Goal: Task Accomplishment & Management: Complete application form

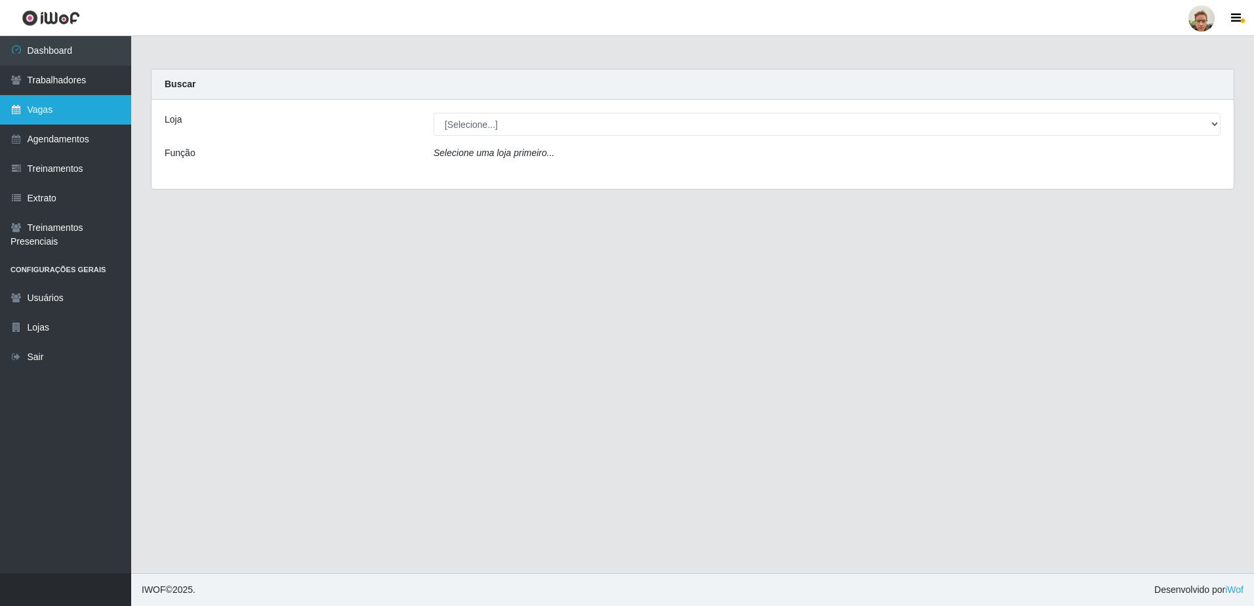
click at [89, 107] on link "Vagas" at bounding box center [65, 110] width 131 height 30
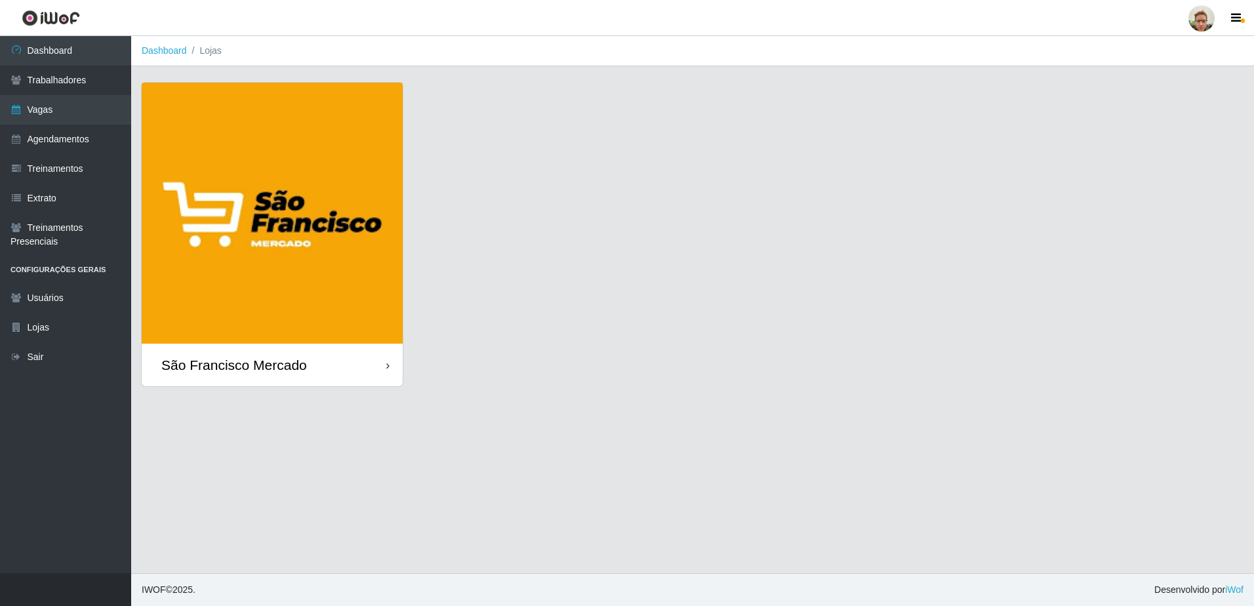
click at [306, 208] on img at bounding box center [272, 213] width 261 height 261
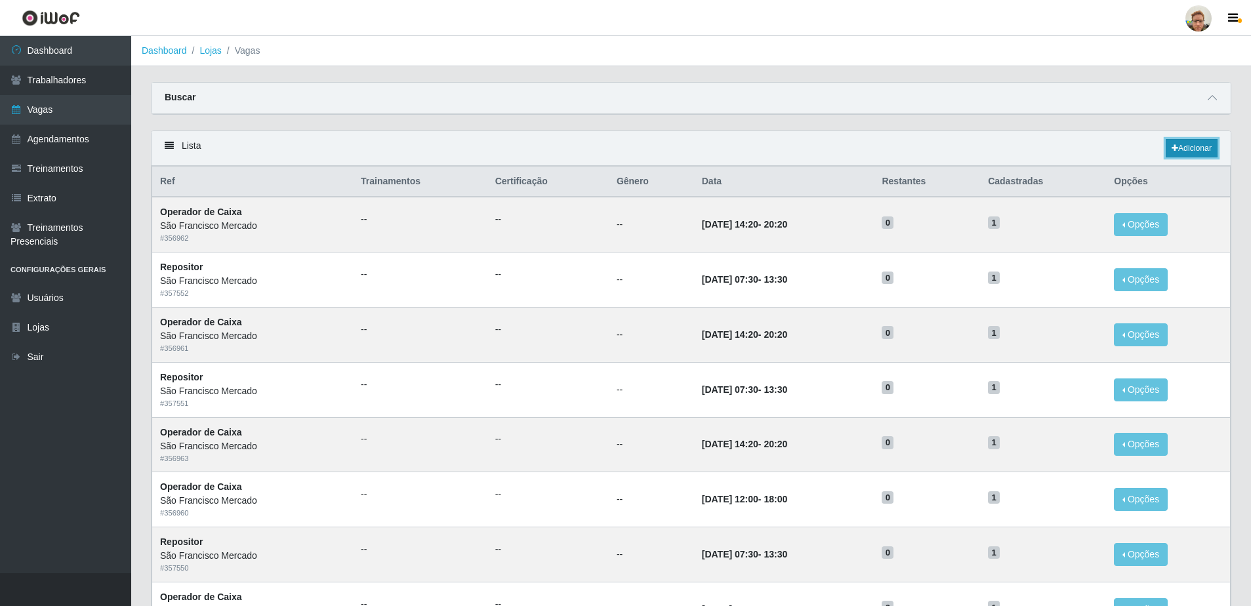
click at [1195, 144] on link "Adicionar" at bounding box center [1191, 148] width 52 height 18
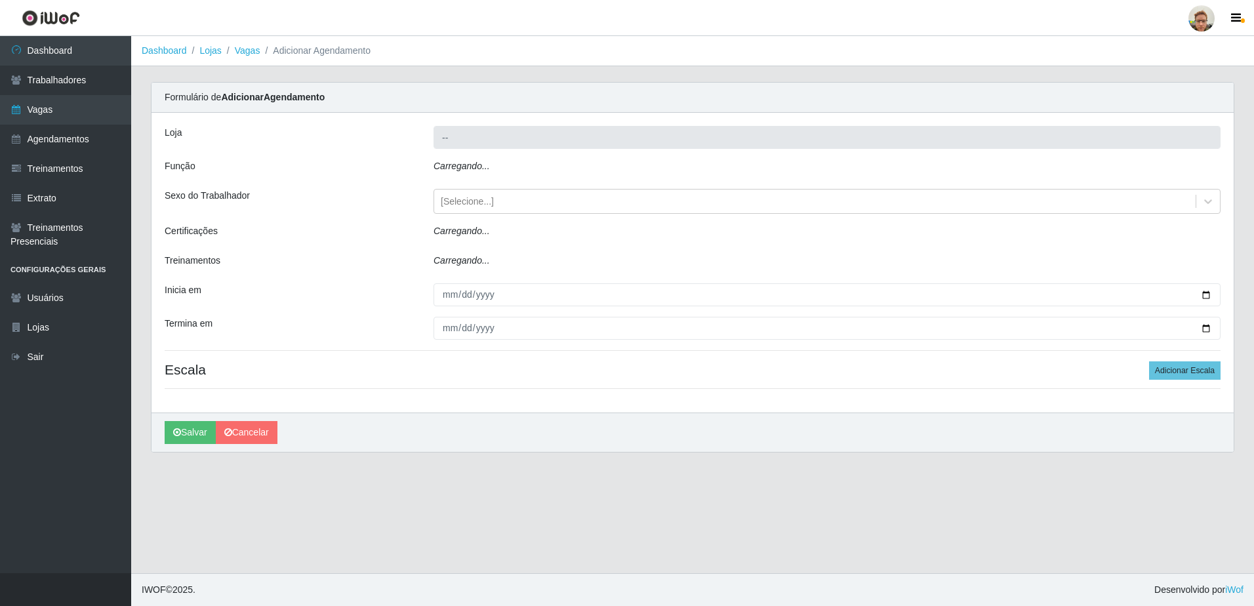
type input "São Francisco Mercado"
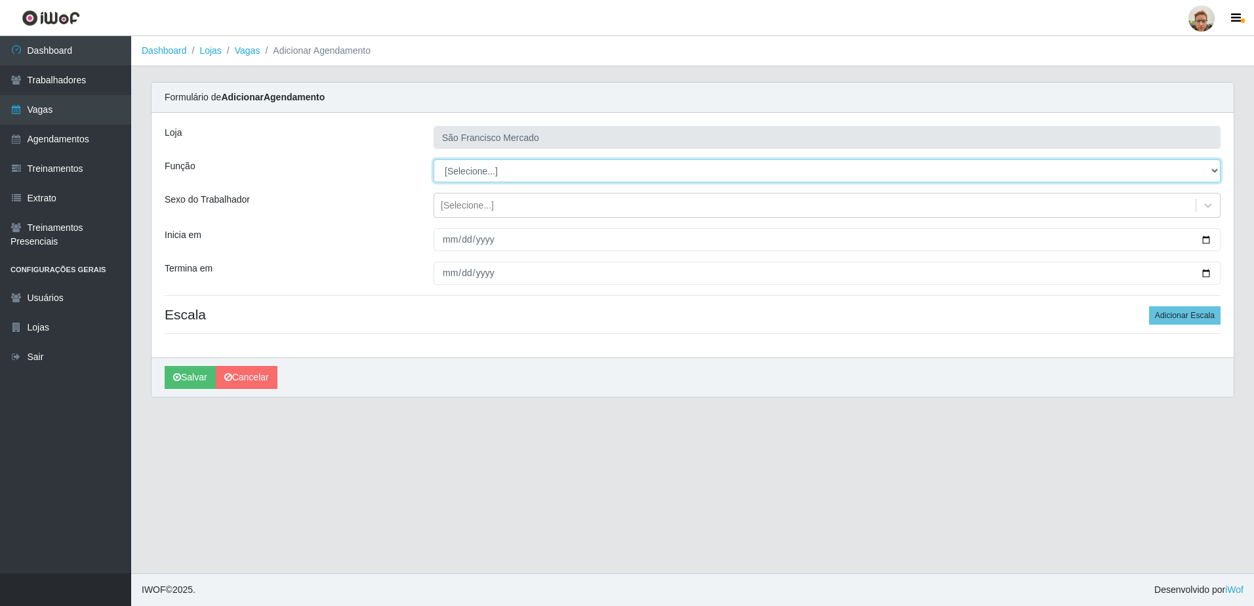
click at [485, 178] on select "[Selecione...] Balconista de Açougue [PERSON_NAME] de Açougue + Balconista de A…" at bounding box center [827, 170] width 787 height 23
select select "24"
click at [434, 159] on select "[Selecione...] Balconista de Açougue [PERSON_NAME] de Açougue + Balconista de A…" at bounding box center [827, 170] width 787 height 23
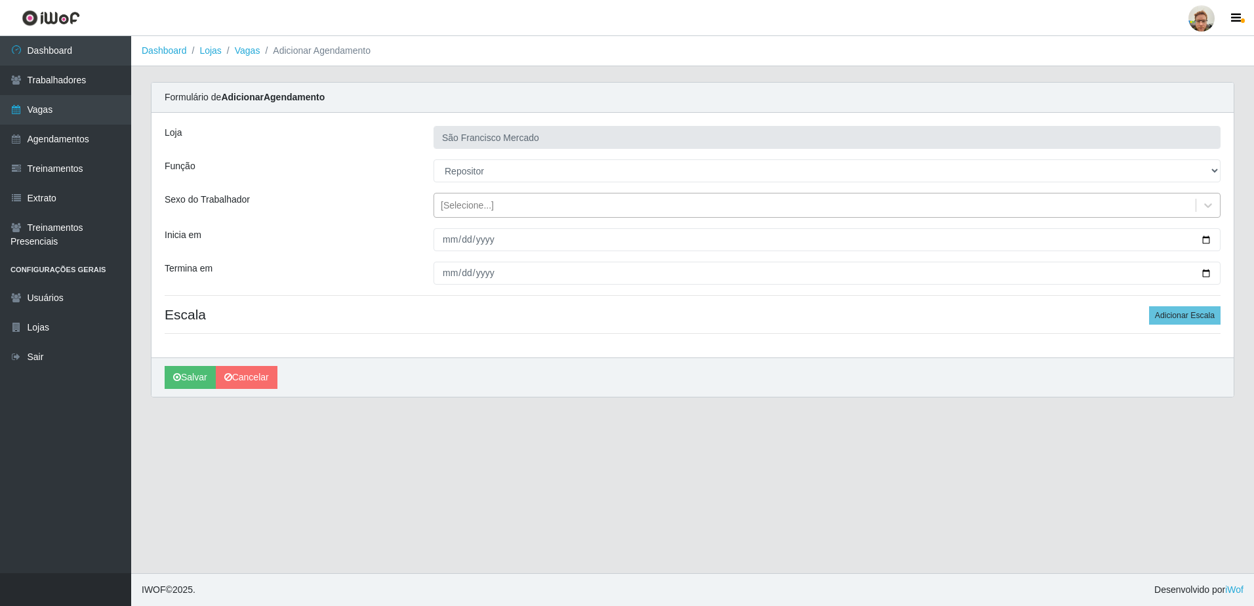
click at [472, 205] on div "[Selecione...]" at bounding box center [467, 206] width 53 height 14
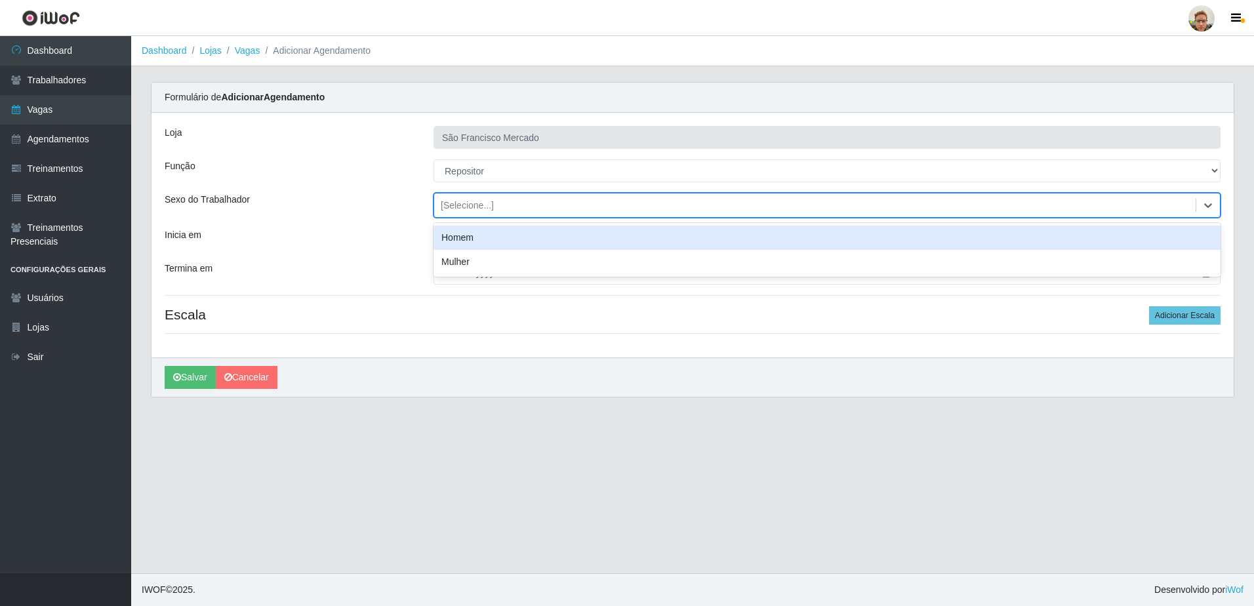
click at [472, 205] on div "[Selecione...]" at bounding box center [467, 206] width 53 height 14
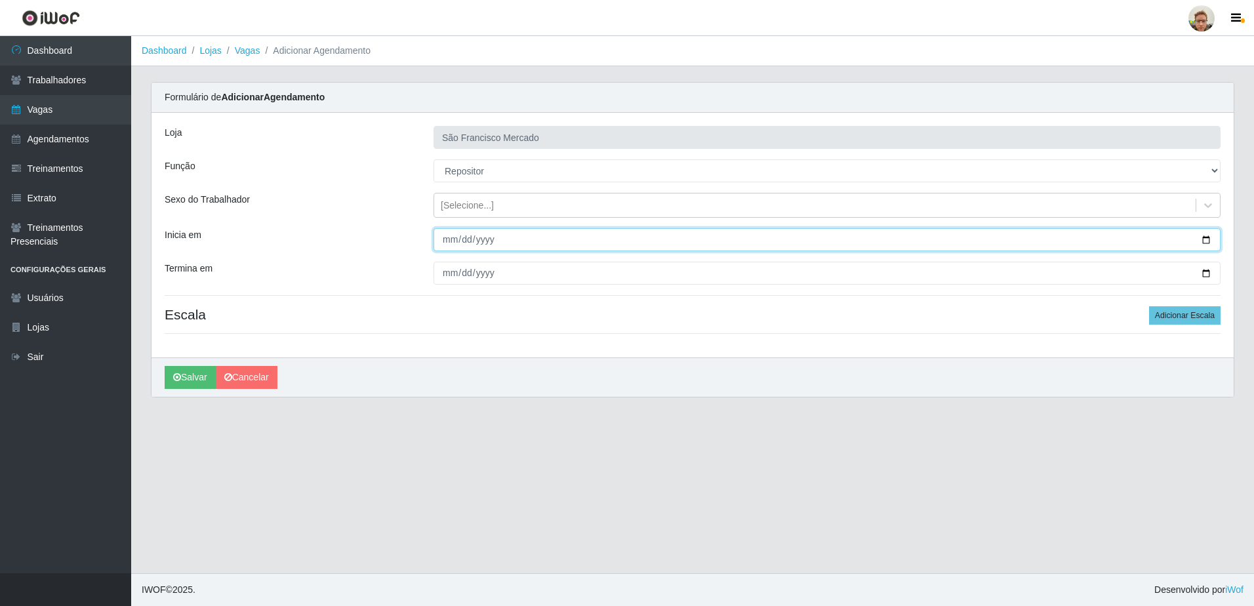
click at [1205, 237] on input "Inicia em" at bounding box center [827, 239] width 787 height 23
type input "[DATE]"
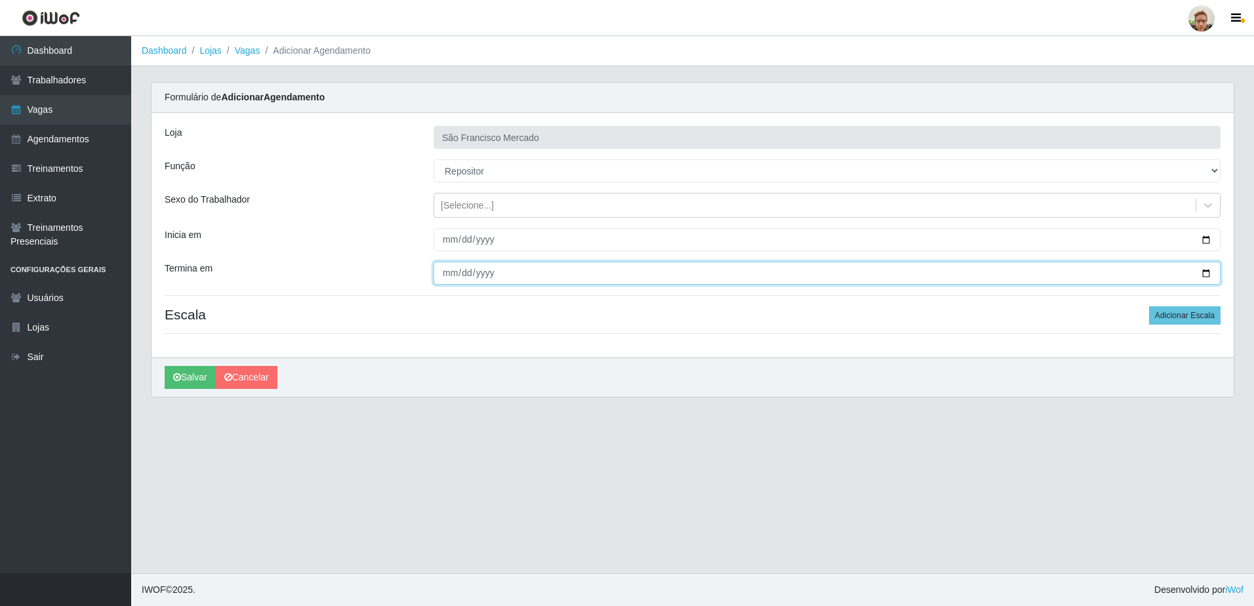
click at [1202, 274] on input "Termina em" at bounding box center [827, 273] width 787 height 23
type input "[DATE]"
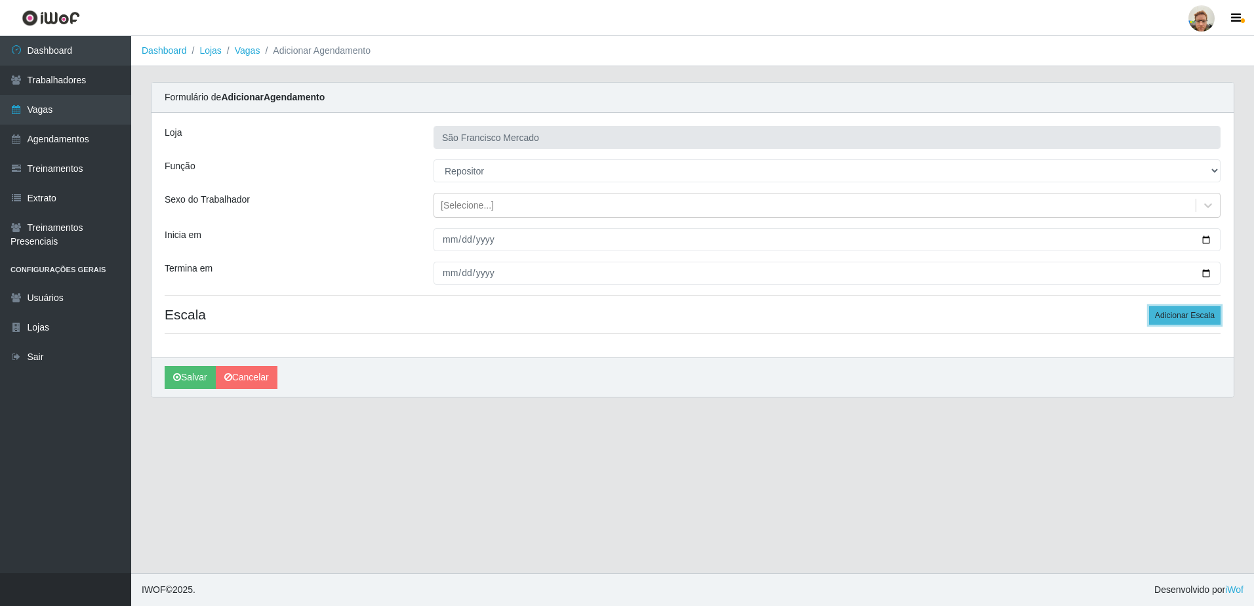
click at [1196, 321] on button "Adicionar Escala" at bounding box center [1184, 315] width 71 height 18
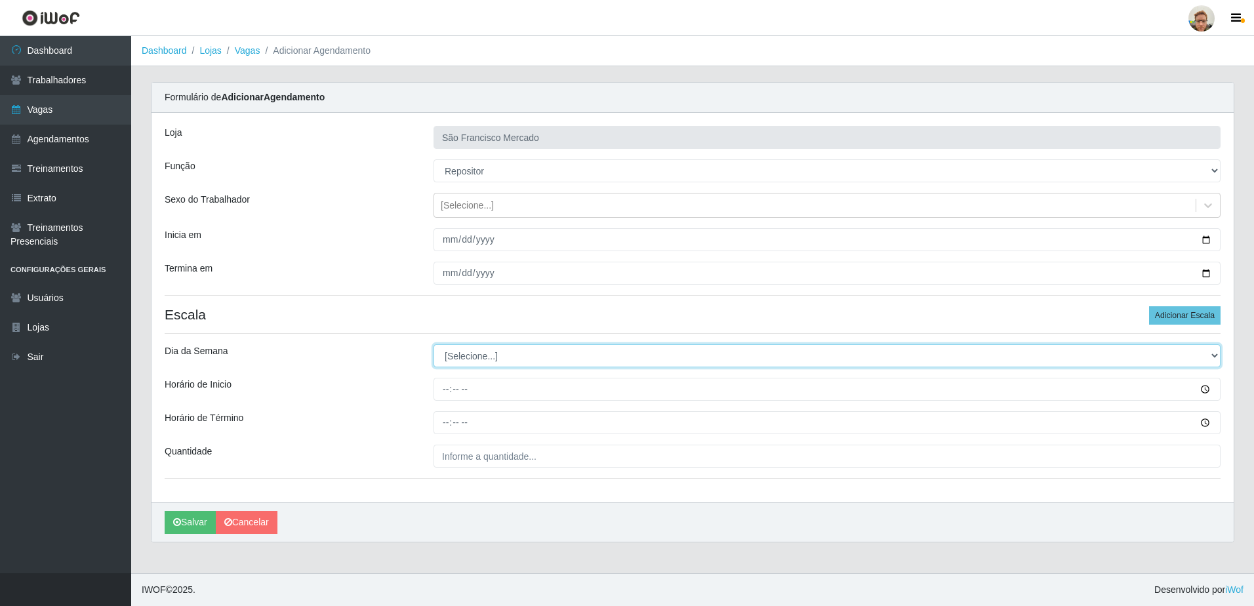
click at [475, 352] on select "[Selecione...] Segunda Terça Quarta Quinta Sexta Sábado Domingo" at bounding box center [827, 355] width 787 height 23
select select "4"
click at [434, 344] on select "[Selecione...] Segunda Terça Quarta Quinta Sexta Sábado Domingo" at bounding box center [827, 355] width 787 height 23
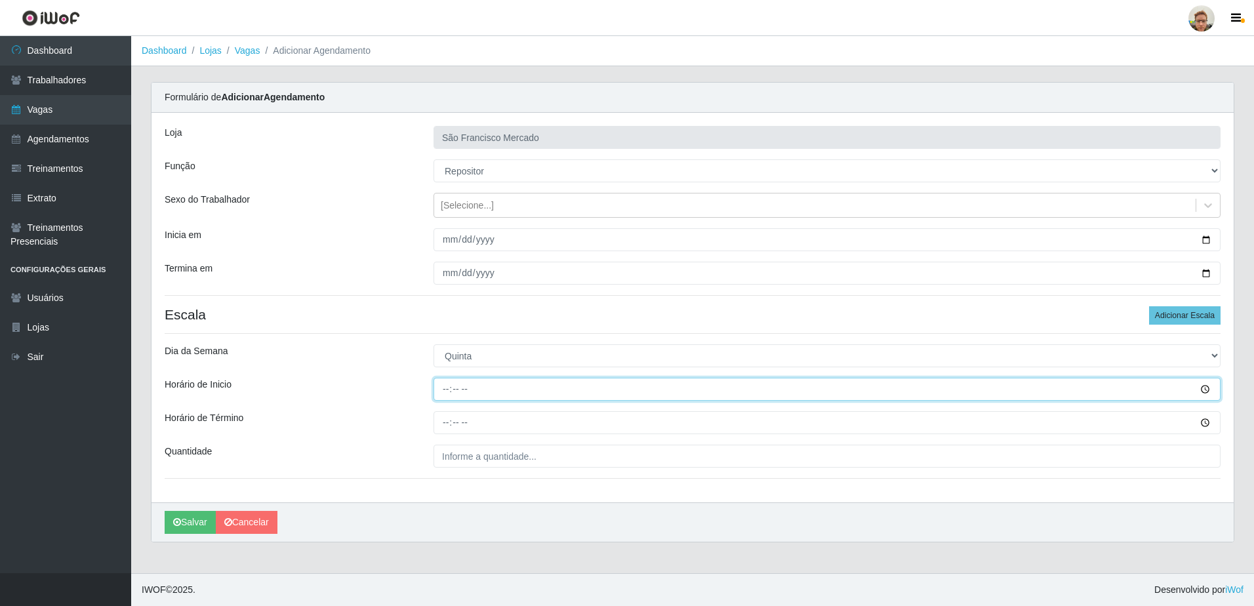
click at [516, 392] on input "Horário de Inicio" at bounding box center [827, 389] width 787 height 23
type input "14:00"
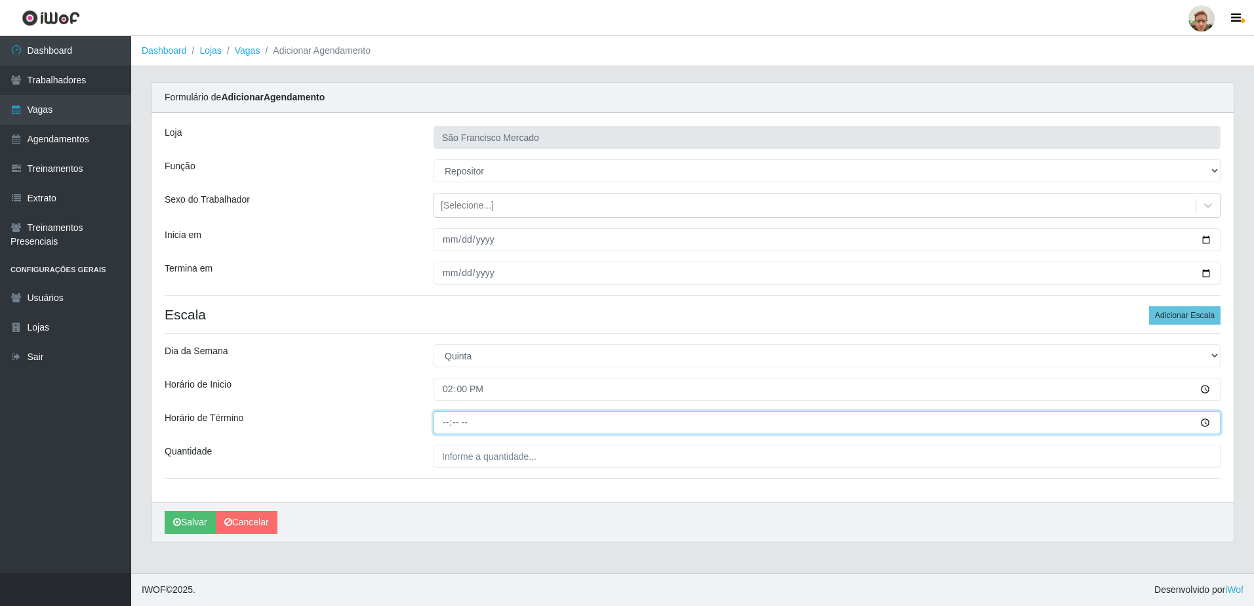
click at [441, 424] on input "Horário de Término" at bounding box center [827, 422] width 787 height 23
type input "20:00"
click at [458, 468] on div "Loja São Francisco Mercado Função [Selecione...] Balconista de Açougue Balconis…" at bounding box center [693, 308] width 1082 height 390
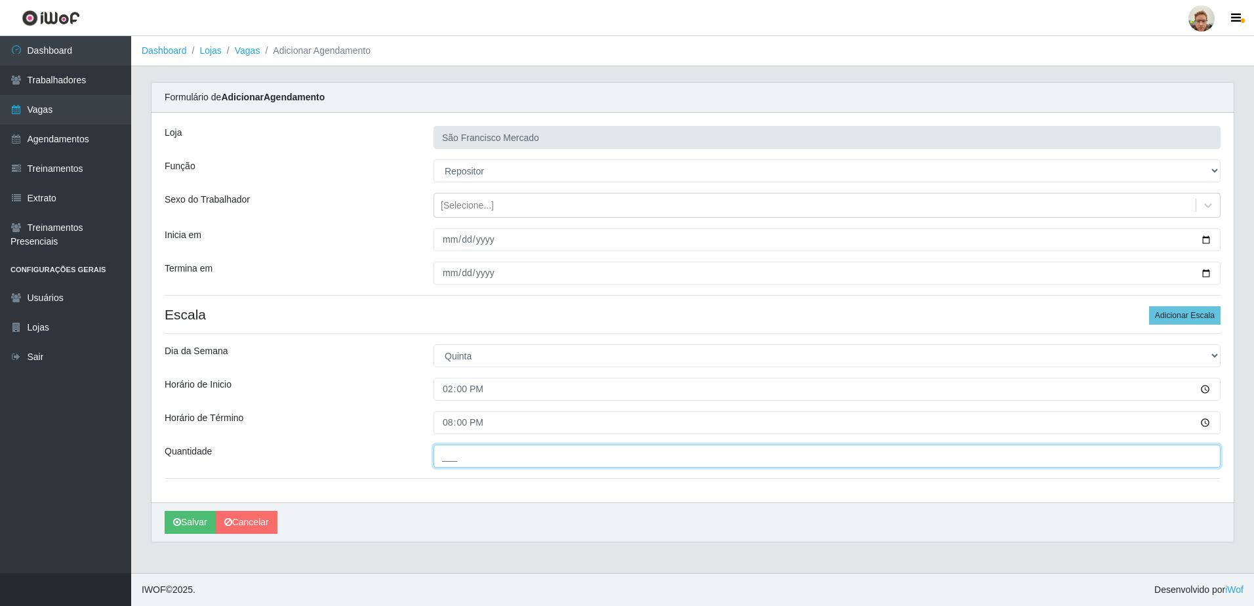
click at [458, 460] on input "___" at bounding box center [827, 456] width 787 height 23
type input "1__"
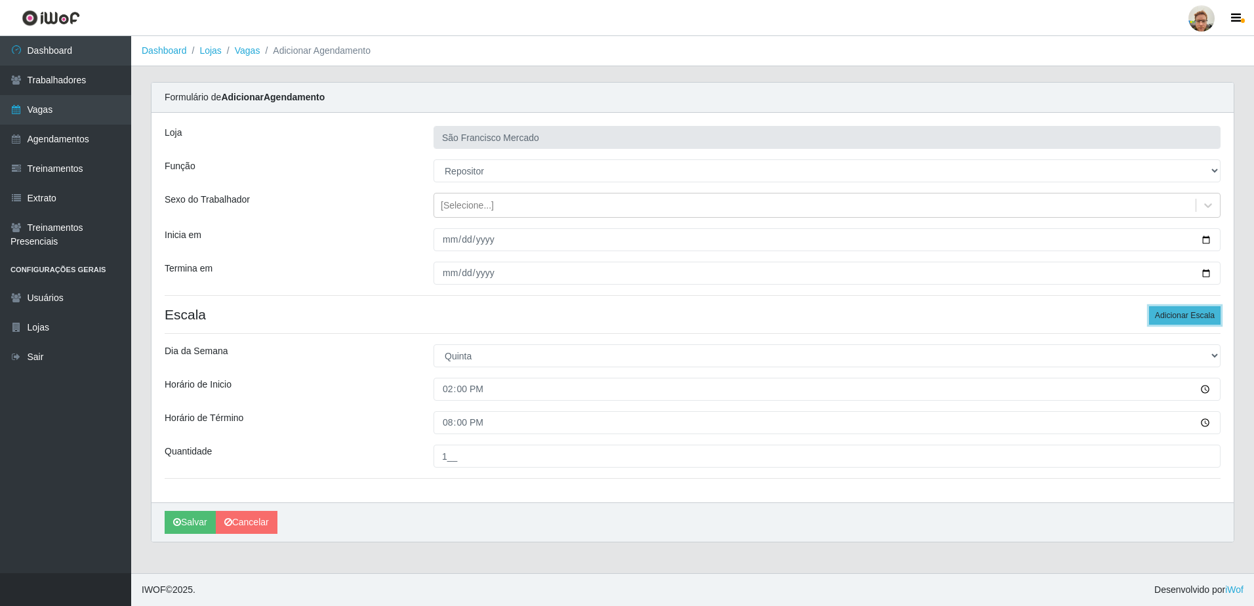
click at [1159, 306] on button "Adicionar Escala" at bounding box center [1184, 315] width 71 height 18
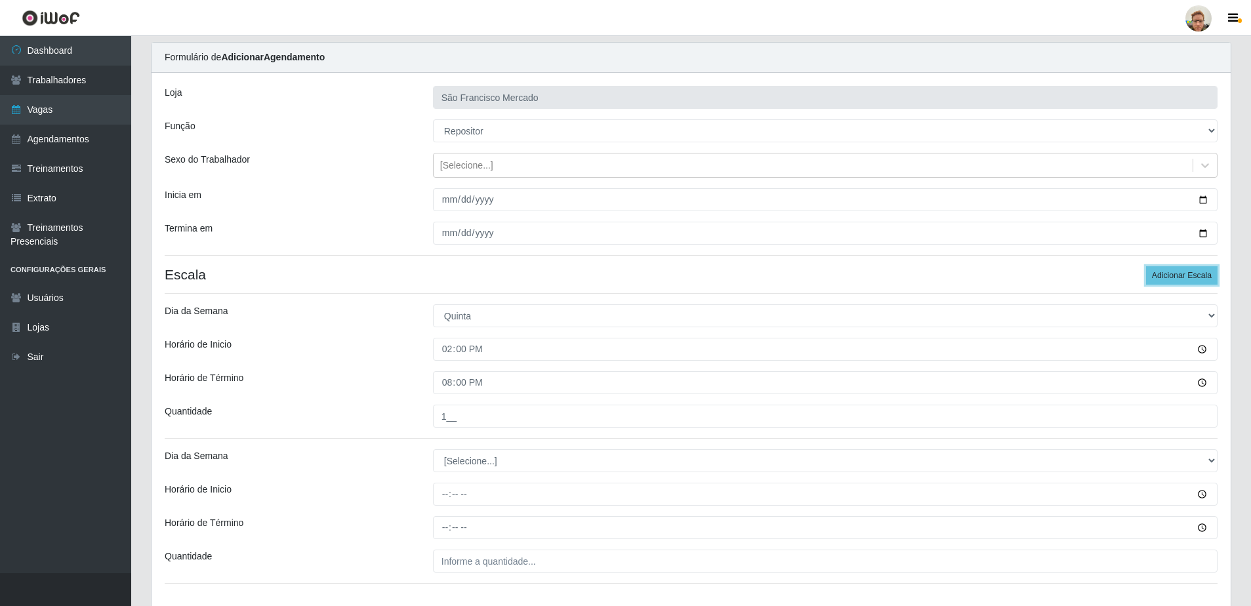
scroll to position [130, 0]
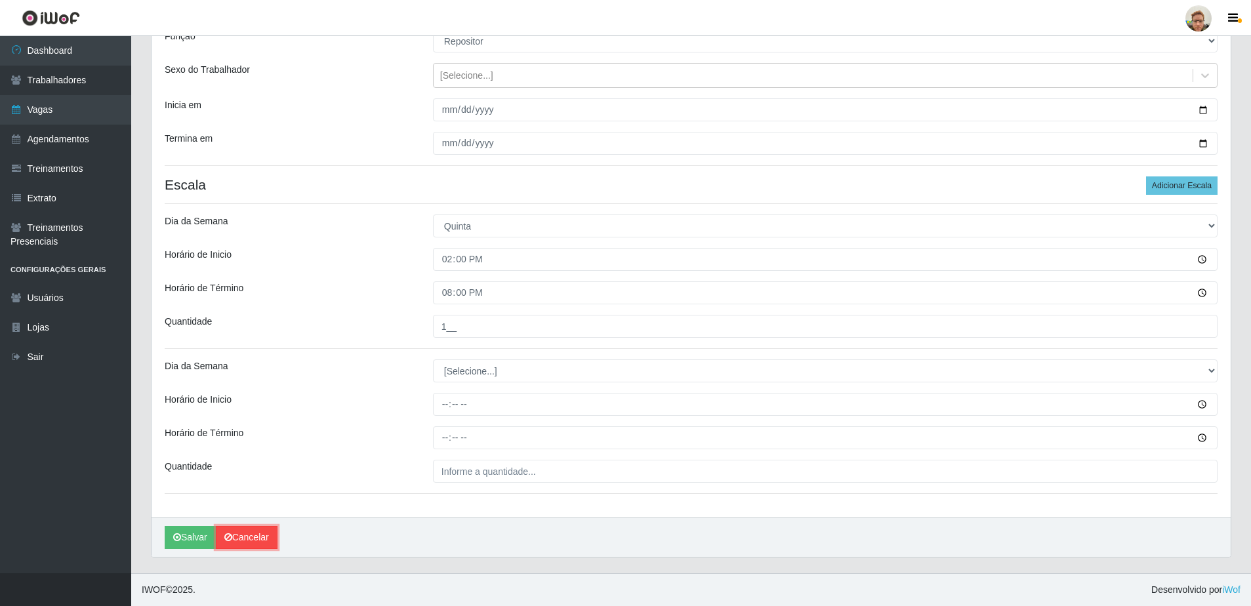
click at [258, 536] on link "Cancelar" at bounding box center [247, 537] width 62 height 23
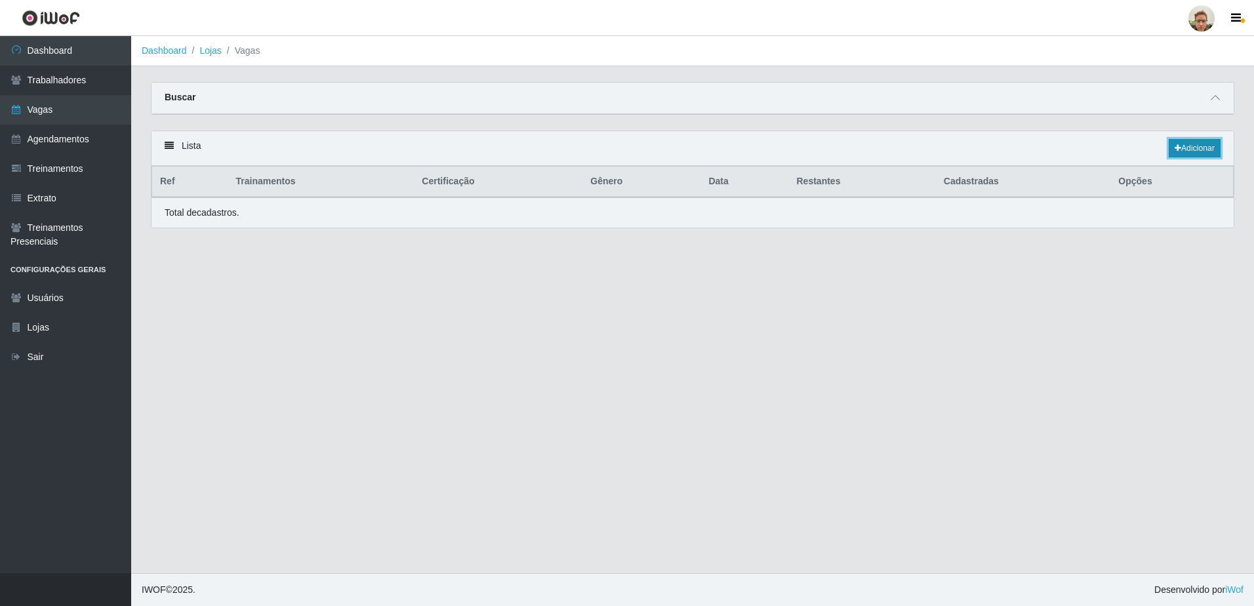
click at [1188, 152] on link "Adicionar" at bounding box center [1195, 148] width 52 height 18
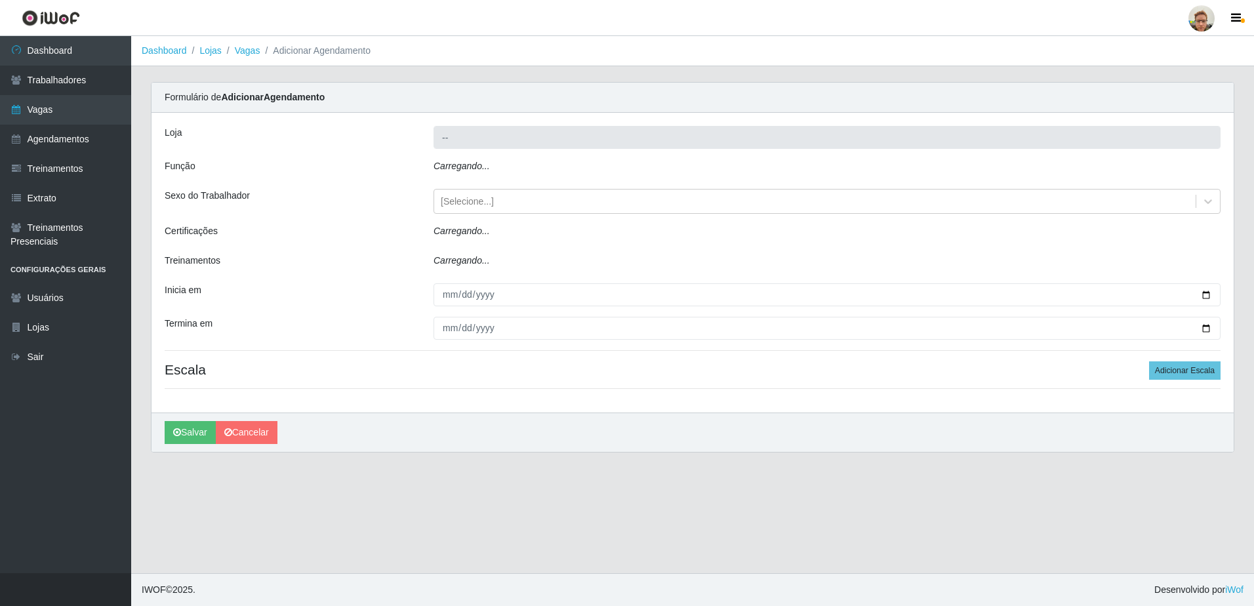
type input "São Francisco Mercado"
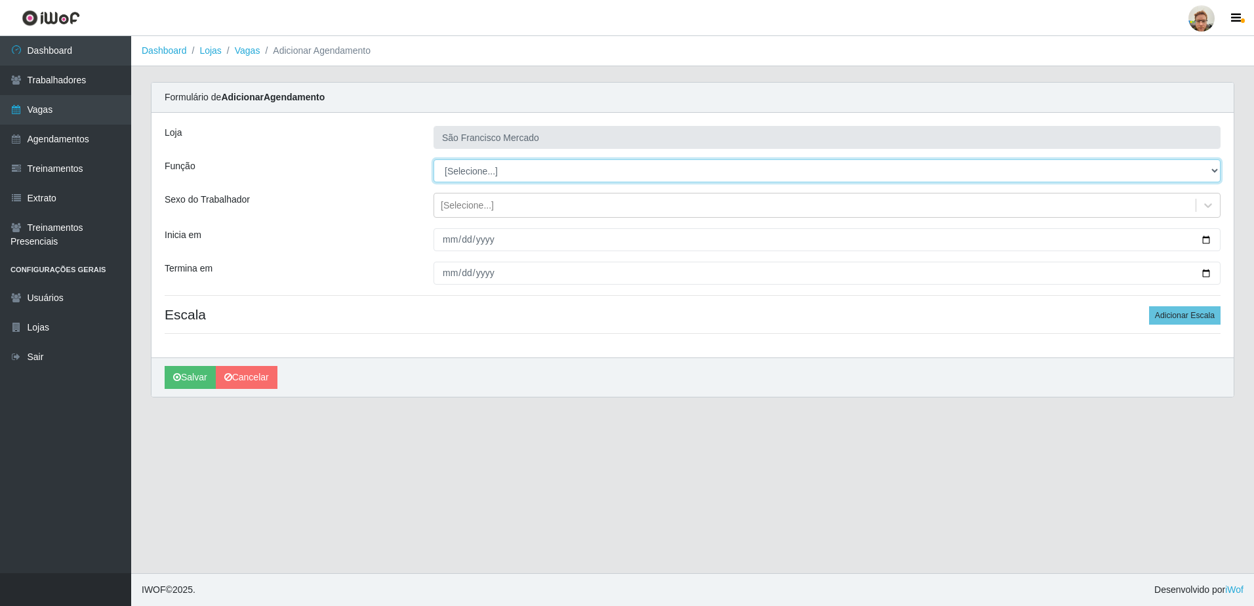
click at [470, 176] on select "[Selecione...] Balconista de Açougue [PERSON_NAME] de Açougue + Balconista de A…" at bounding box center [827, 170] width 787 height 23
select select "24"
click at [434, 159] on select "[Selecione...] Balconista de Açougue [PERSON_NAME] de Açougue + Balconista de A…" at bounding box center [827, 170] width 787 height 23
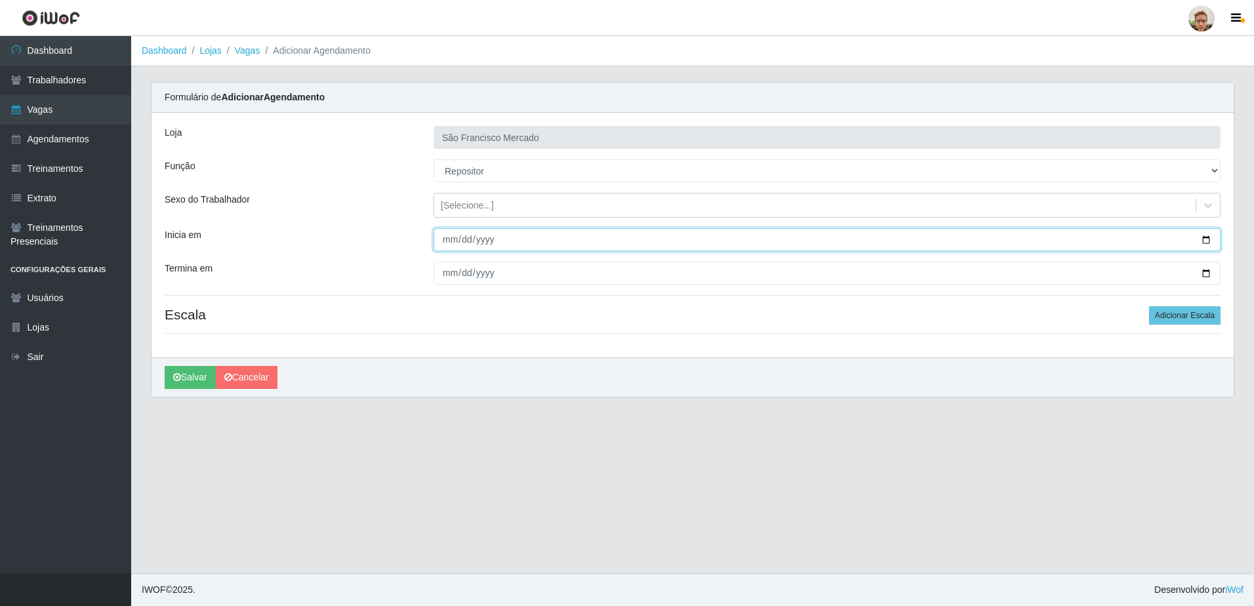
click at [453, 240] on input "Inicia em" at bounding box center [827, 239] width 787 height 23
type input "[DATE]"
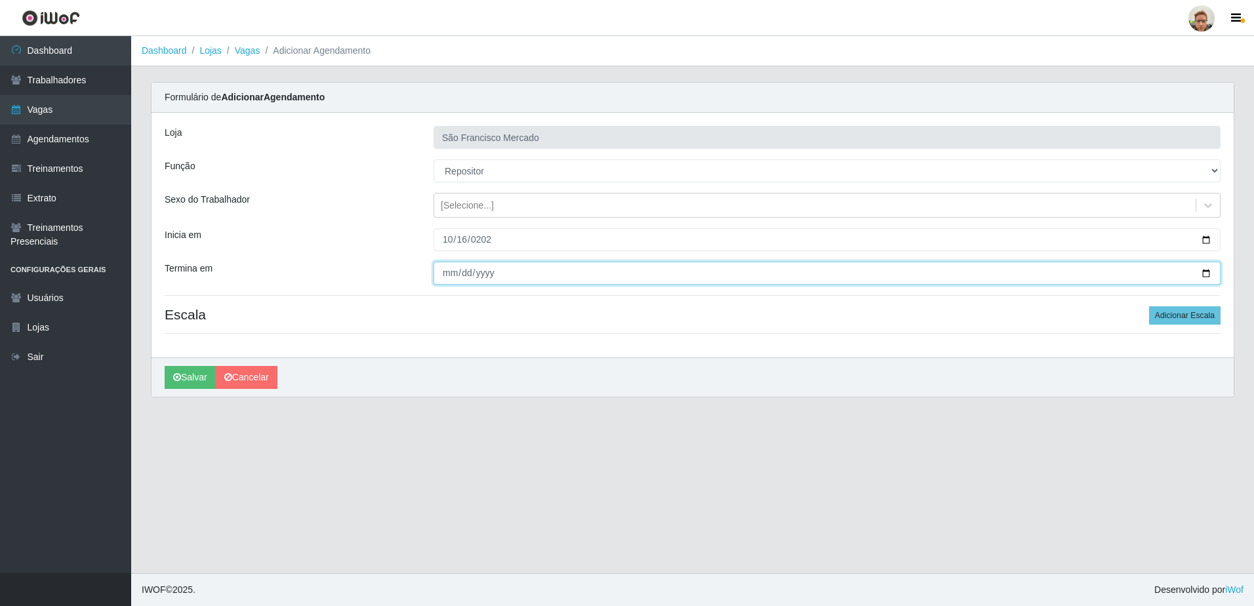
click at [451, 281] on input "Termina em" at bounding box center [827, 273] width 787 height 23
type input "[DATE]"
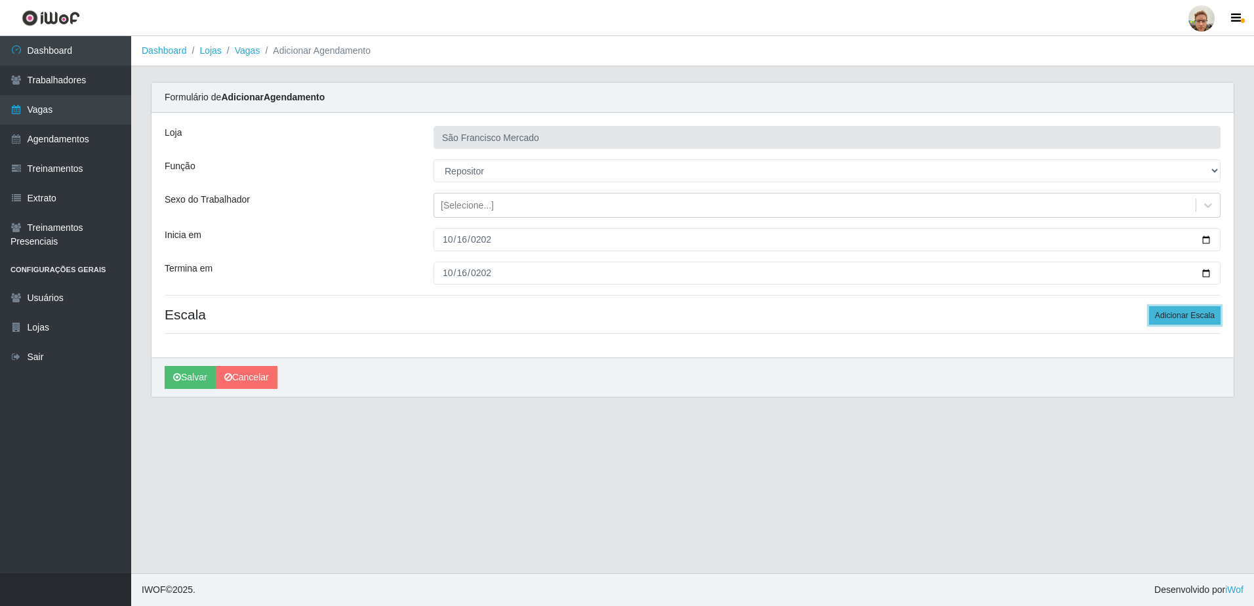
click at [1212, 309] on button "Adicionar Escala" at bounding box center [1184, 315] width 71 height 18
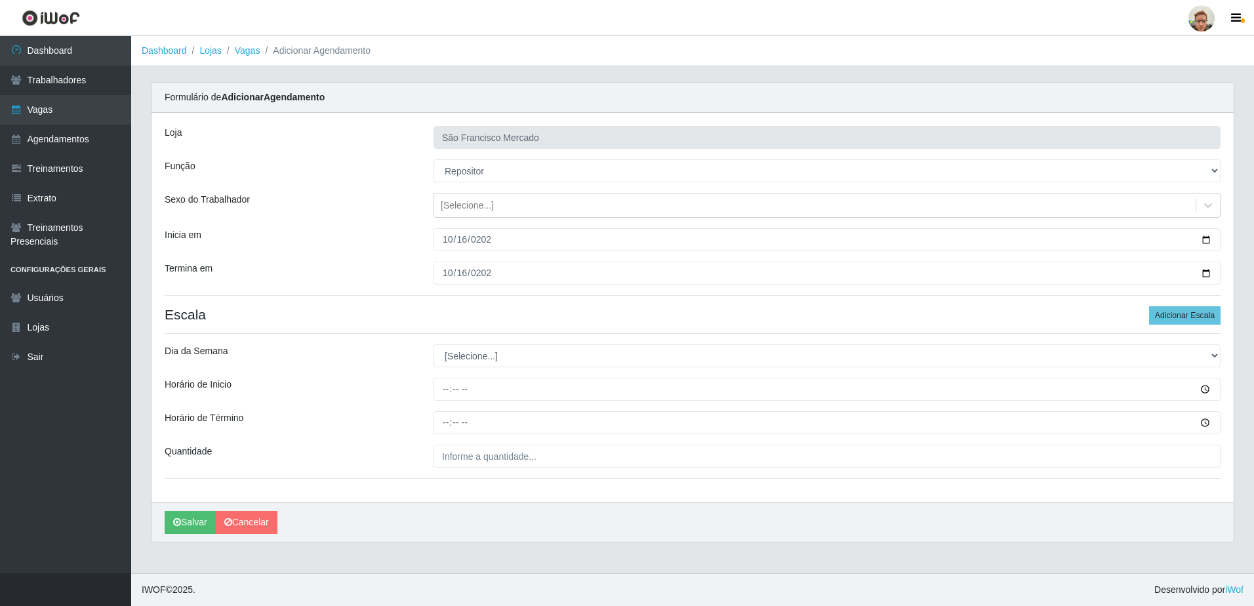
click at [463, 342] on div "Loja São Francisco Mercado Função [Selecione...] Balconista de Açougue Balconis…" at bounding box center [693, 308] width 1082 height 390
click at [466, 351] on select "[Selecione...] Segunda Terça Quarta Quinta Sexta Sábado Domingo" at bounding box center [827, 355] width 787 height 23
select select "4"
click at [434, 344] on select "[Selecione...] Segunda Terça Quarta Quinta Sexta Sábado Domingo" at bounding box center [827, 355] width 787 height 23
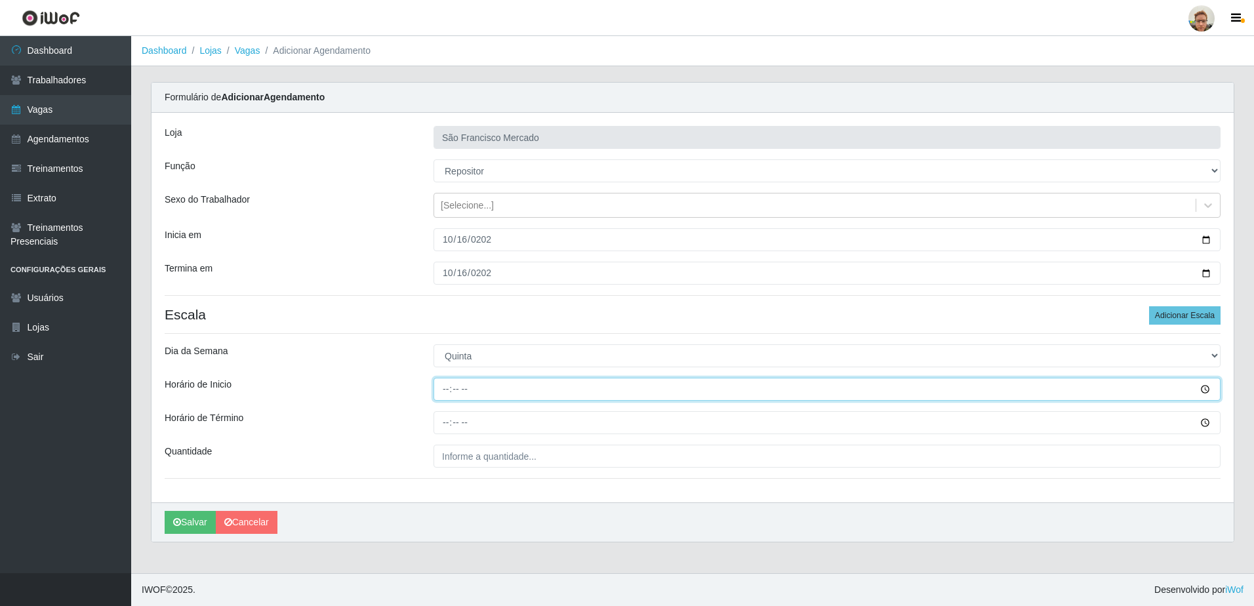
click at [443, 387] on input "Horário de Inicio" at bounding box center [827, 389] width 787 height 23
type input "14:00"
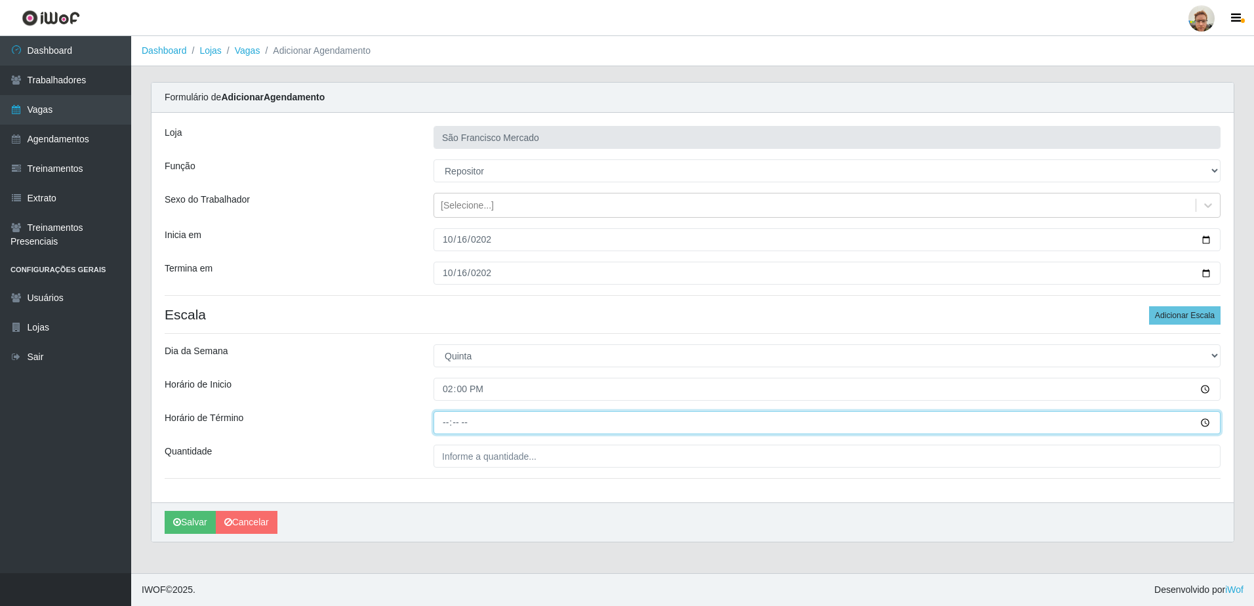
click at [444, 425] on input "Horário de Término" at bounding box center [827, 422] width 787 height 23
type input "20:00"
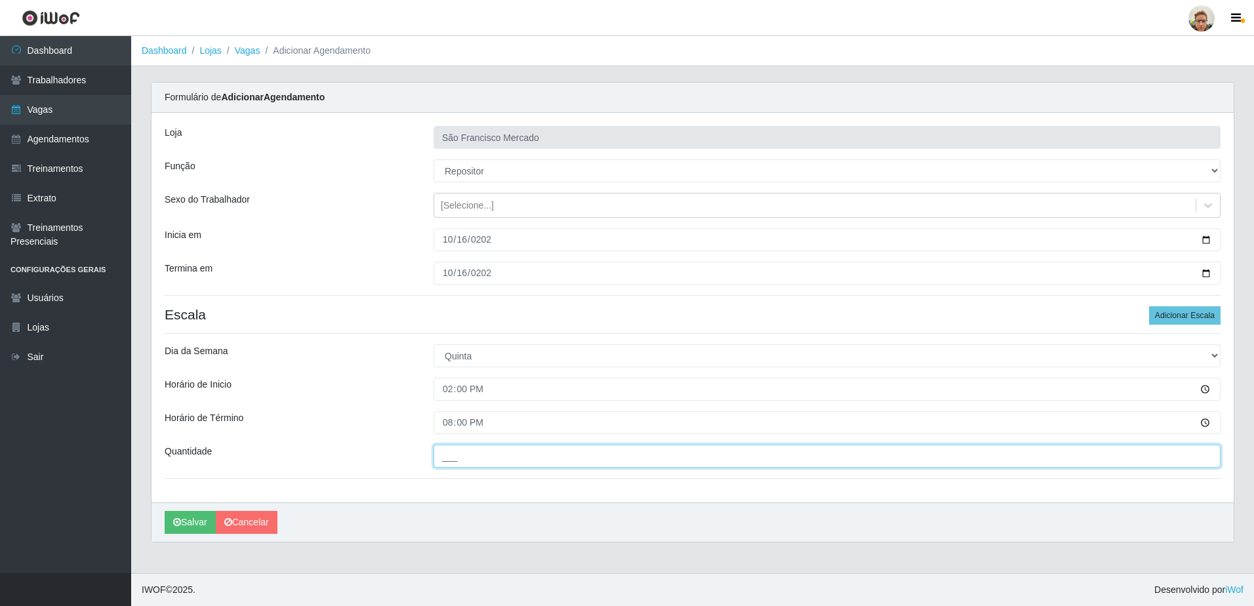
click at [451, 453] on input "___" at bounding box center [827, 456] width 787 height 23
type input "1__"
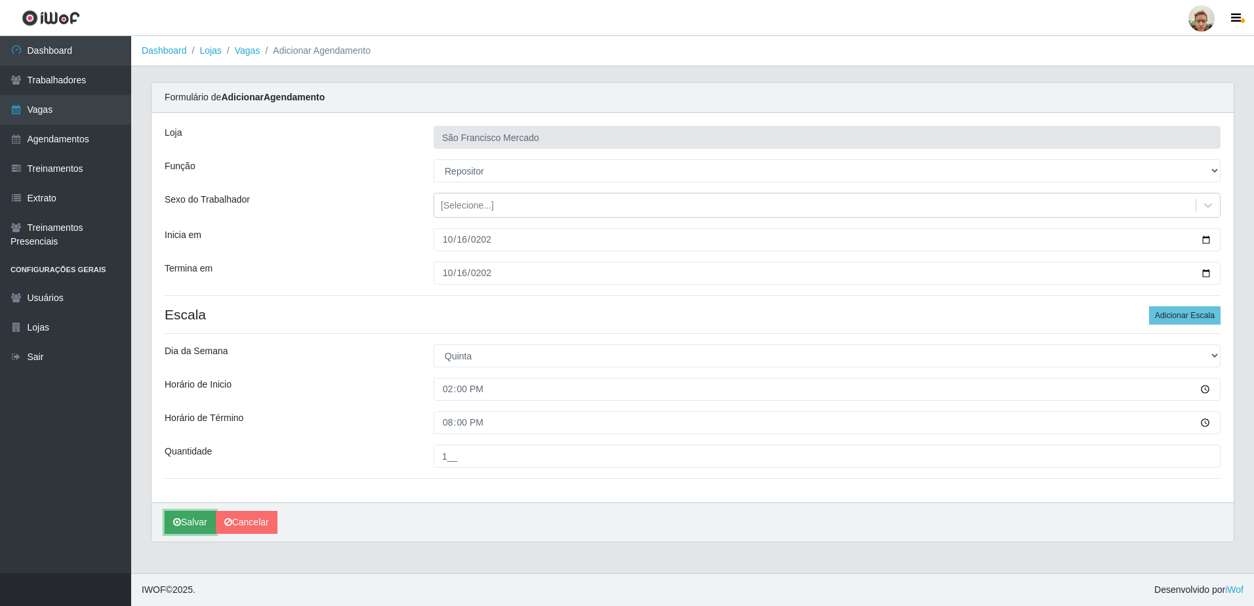
click at [190, 514] on button "Salvar" at bounding box center [190, 522] width 51 height 23
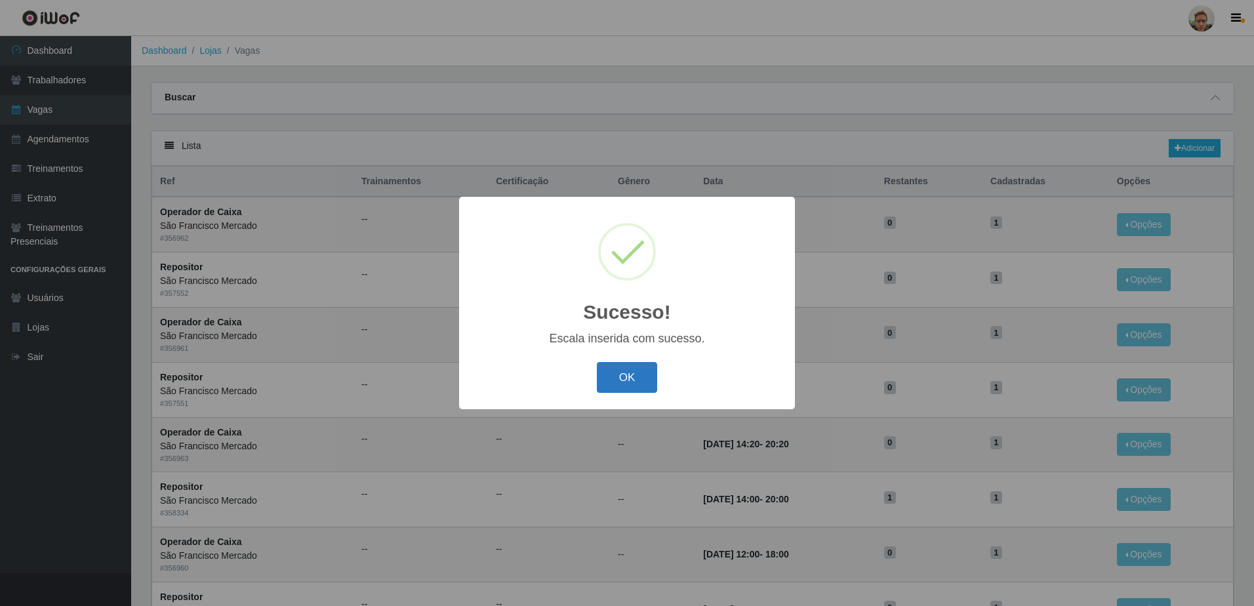
click at [624, 386] on button "OK" at bounding box center [627, 377] width 61 height 31
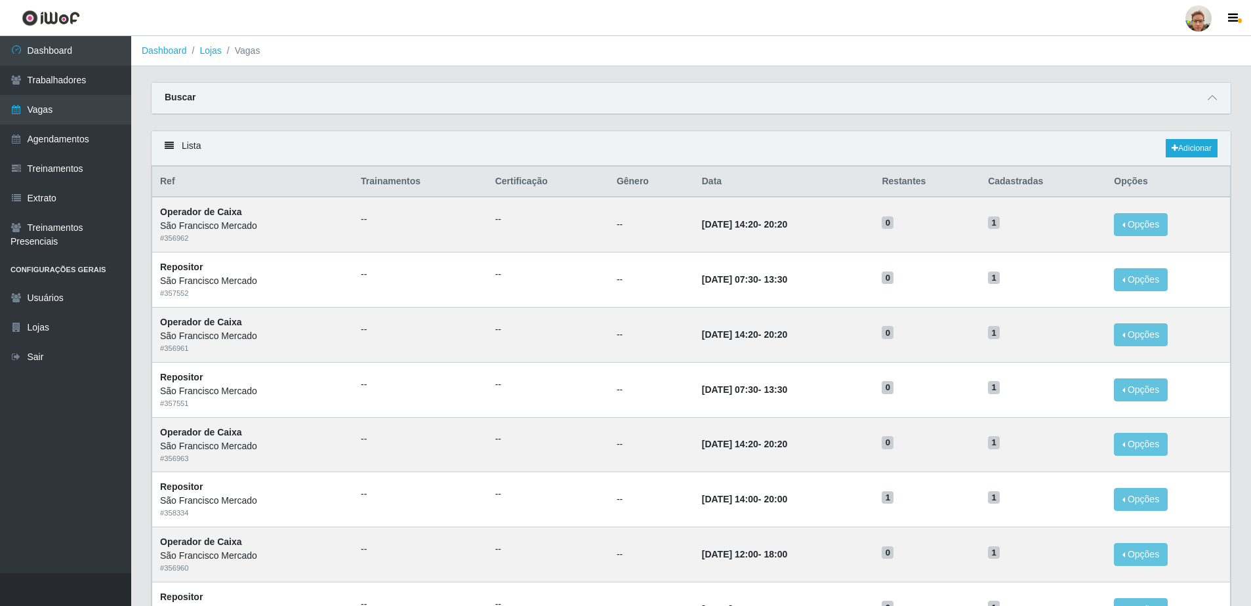
drag, startPoint x: 1214, startPoint y: 98, endPoint x: 1174, endPoint y: 105, distance: 40.5
click at [1213, 98] on icon at bounding box center [1211, 97] width 9 height 9
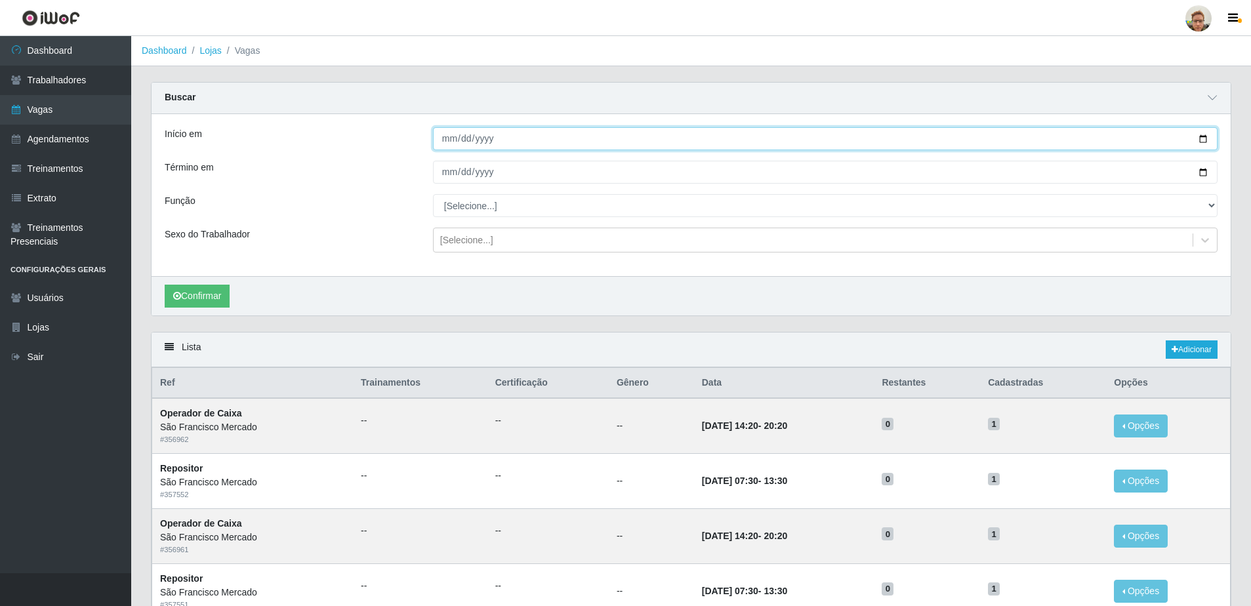
click at [1205, 140] on input "Início em" at bounding box center [825, 138] width 784 height 23
type input "[DATE]"
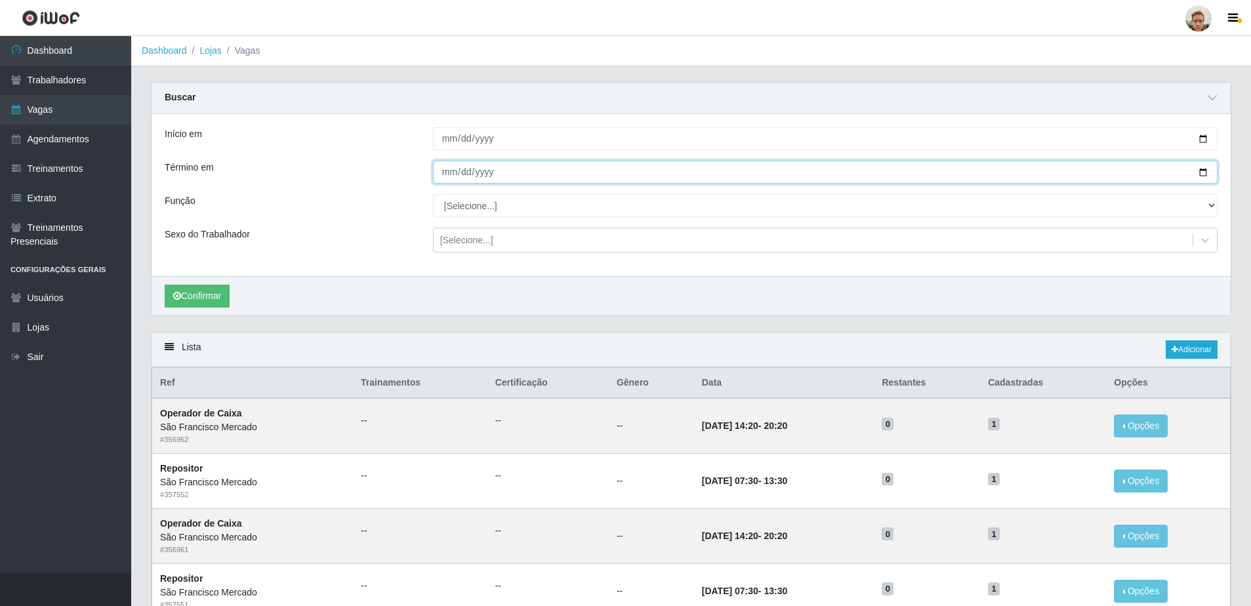
click at [1202, 173] on input "Término em" at bounding box center [825, 172] width 784 height 23
type input "[DATE]"
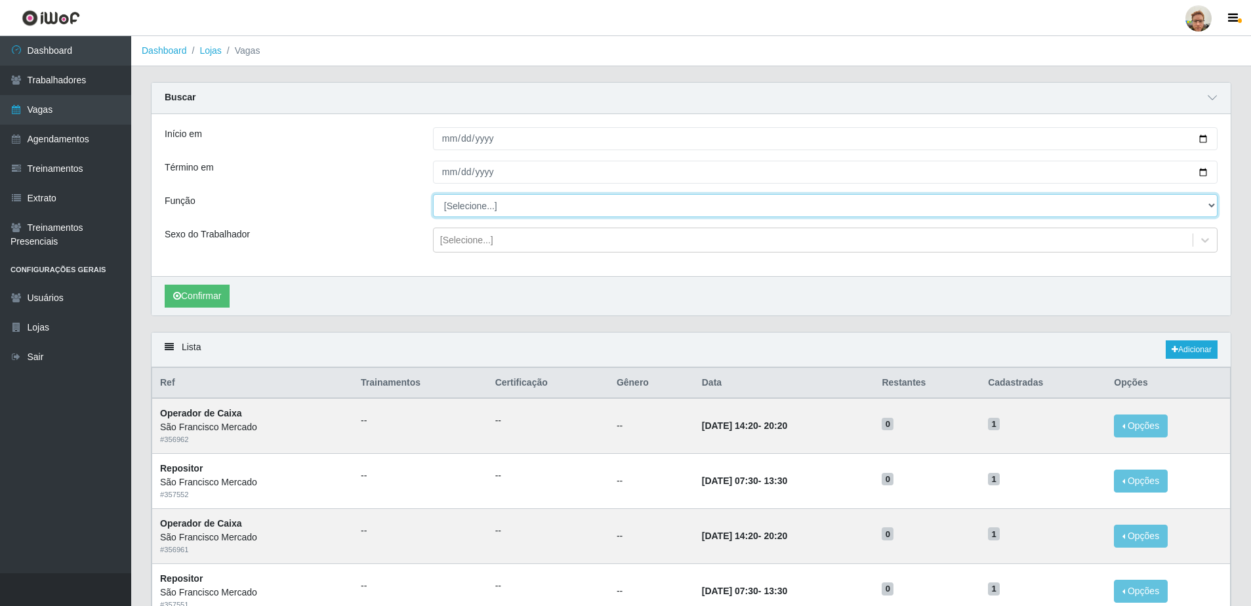
click at [496, 211] on select "[Selecione...] Balconista de Açougue [PERSON_NAME] de Açougue + Balconista de A…" at bounding box center [825, 205] width 784 height 23
select select "24"
click at [433, 195] on select "[Selecione...] Balconista de Açougue [PERSON_NAME] de Açougue + Balconista de A…" at bounding box center [825, 205] width 784 height 23
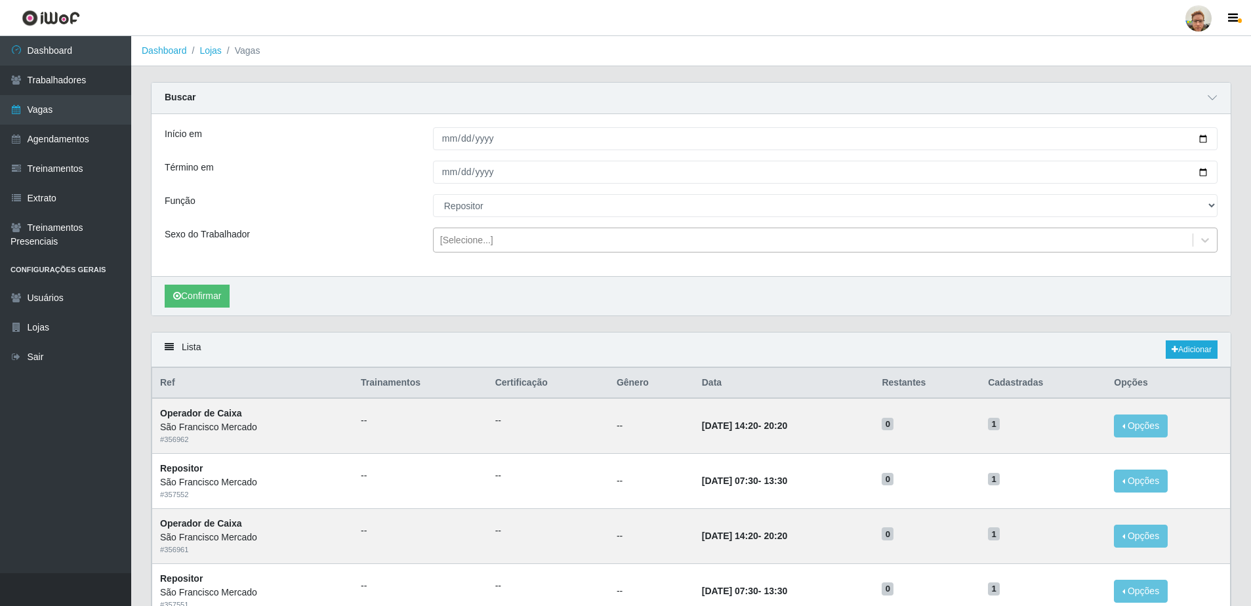
click at [483, 244] on div "[Selecione...]" at bounding box center [466, 240] width 53 height 14
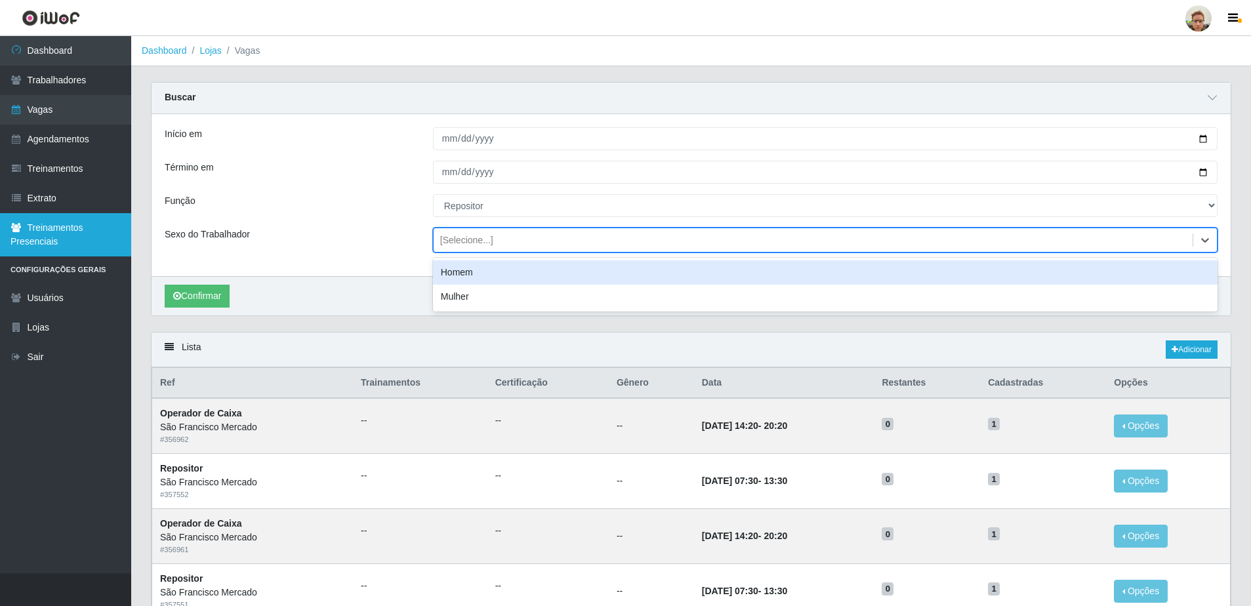
click at [126, 254] on link "Treinamentos Presenciais" at bounding box center [65, 234] width 131 height 43
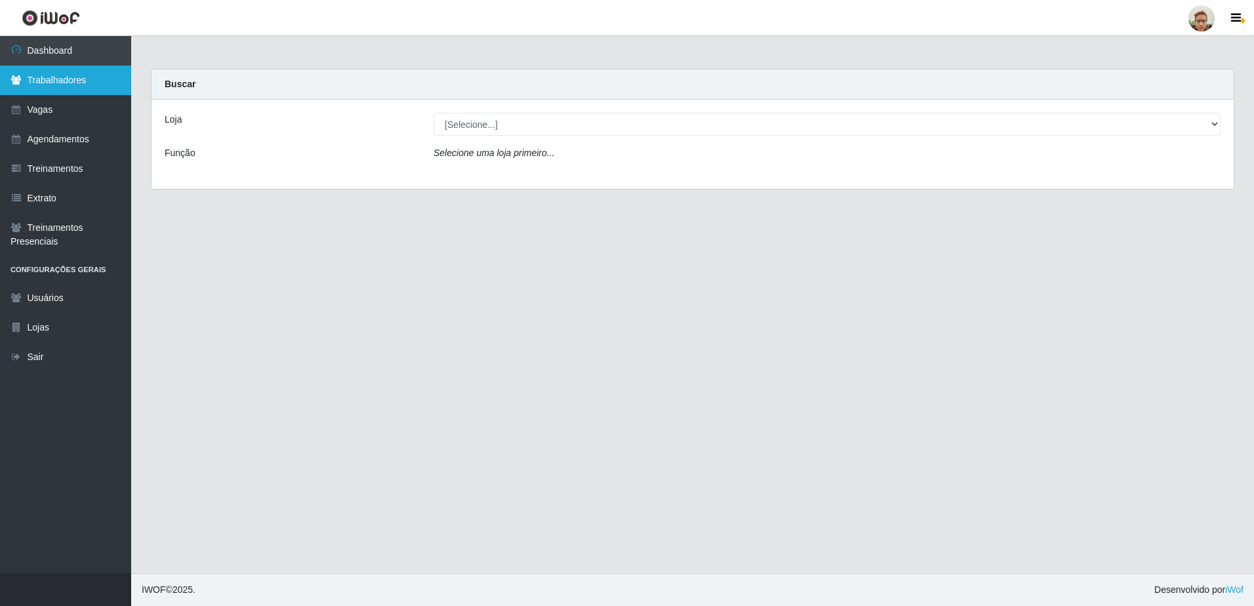
click at [75, 87] on link "Trabalhadores" at bounding box center [65, 81] width 131 height 30
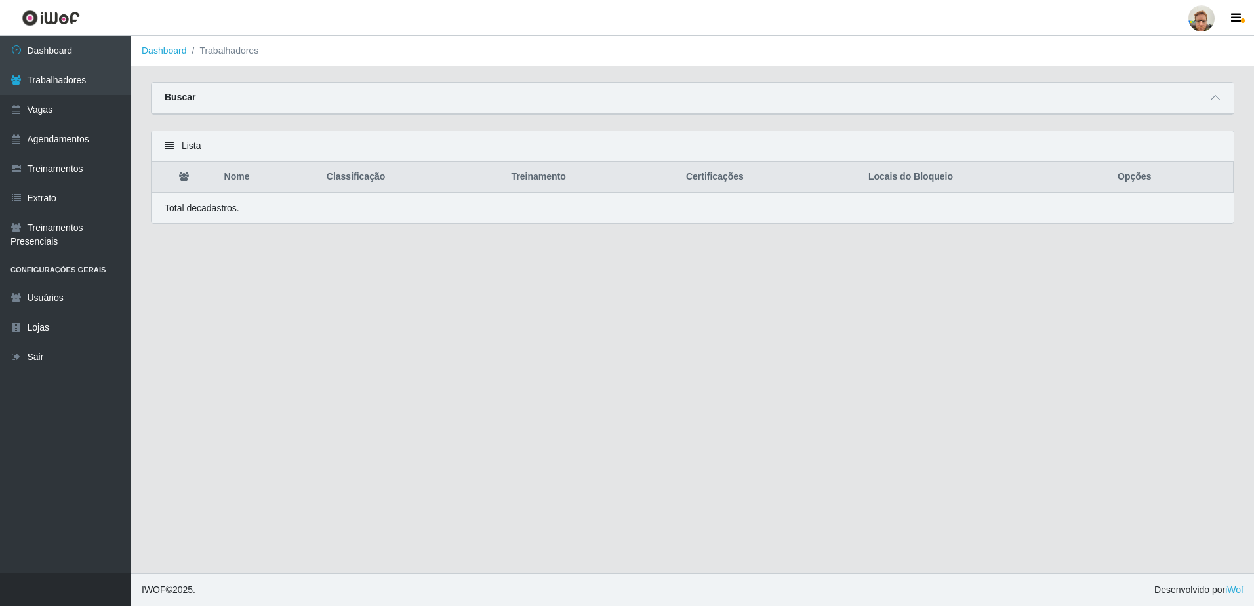
click at [1198, 91] on div "Buscar" at bounding box center [693, 98] width 1082 height 31
click at [1206, 100] on div "Buscar" at bounding box center [693, 98] width 1082 height 31
click at [1214, 101] on icon at bounding box center [1215, 97] width 9 height 9
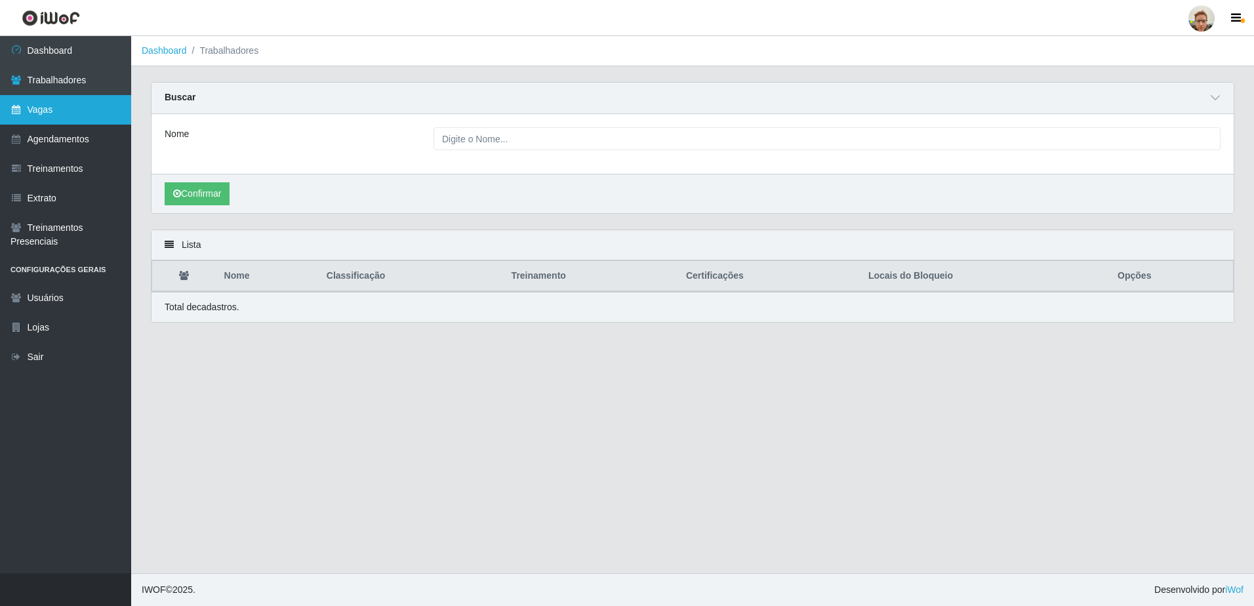
click at [39, 123] on link "Vagas" at bounding box center [65, 110] width 131 height 30
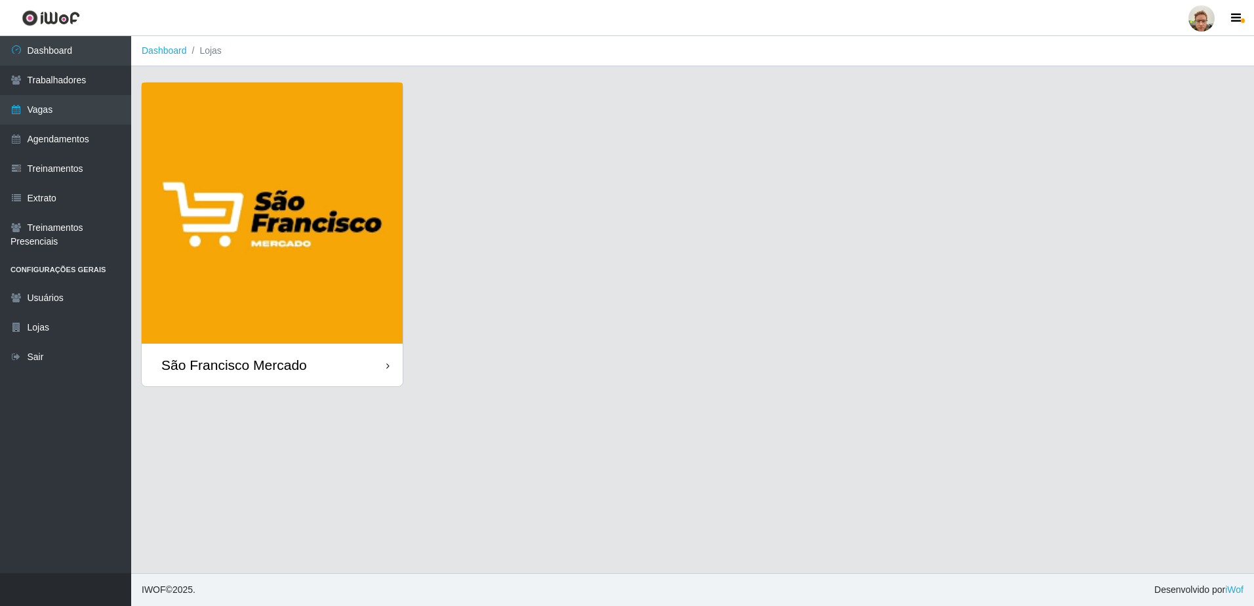
click at [222, 197] on img at bounding box center [272, 213] width 261 height 261
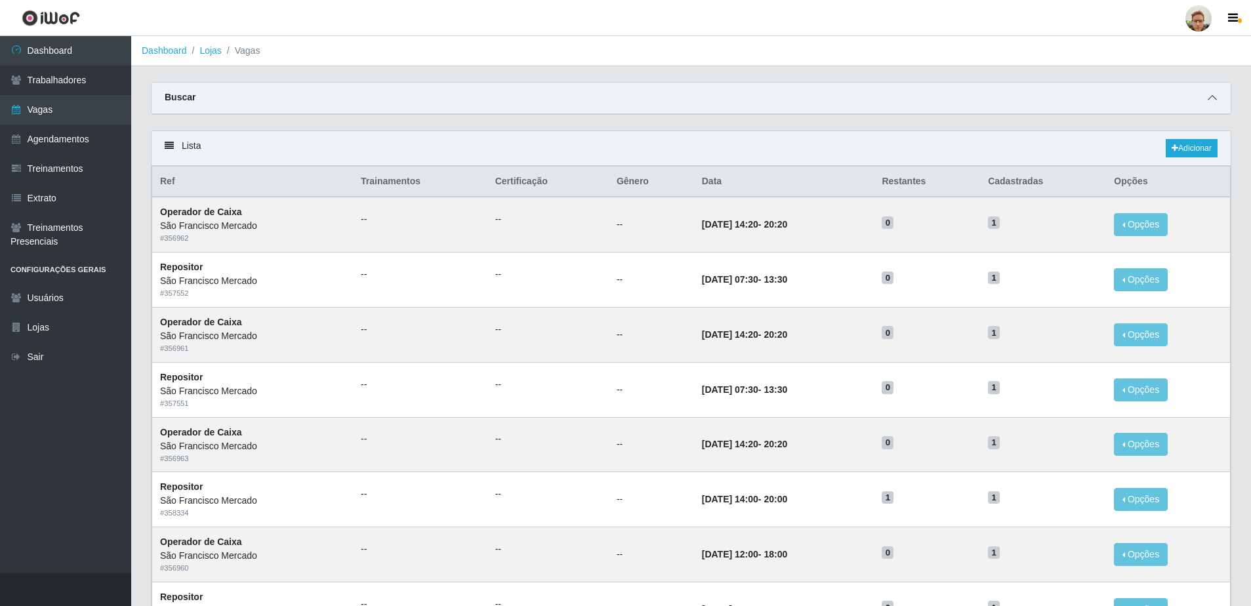
click at [1215, 100] on icon at bounding box center [1211, 97] width 9 height 9
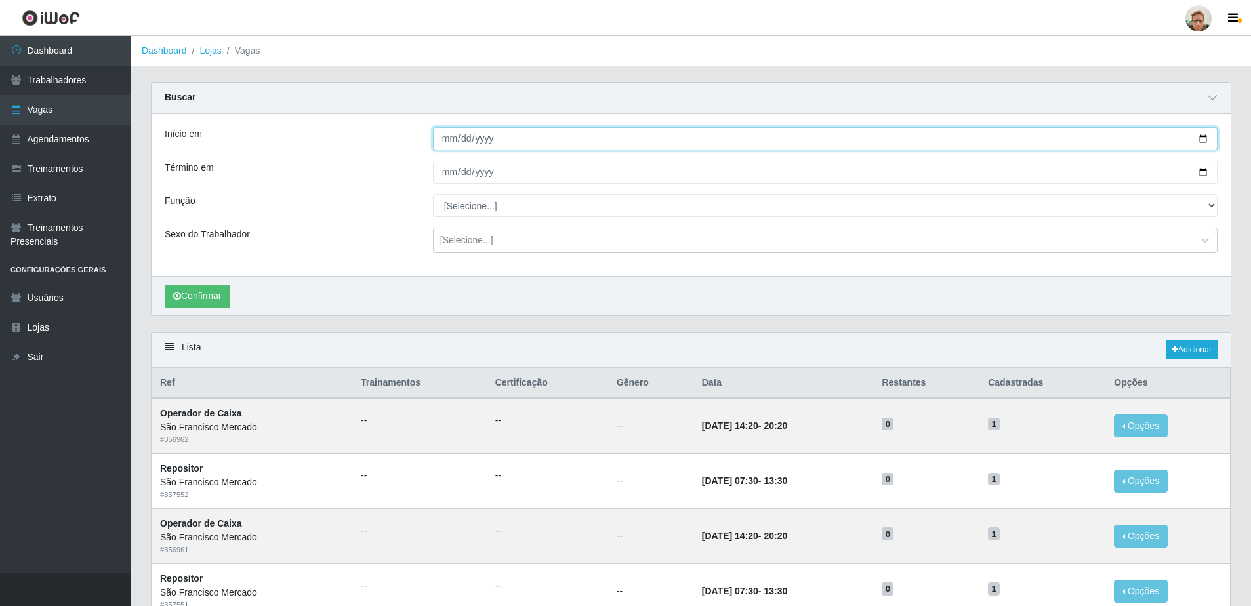
click at [1202, 138] on input "Início em" at bounding box center [825, 138] width 784 height 23
type input "[DATE]"
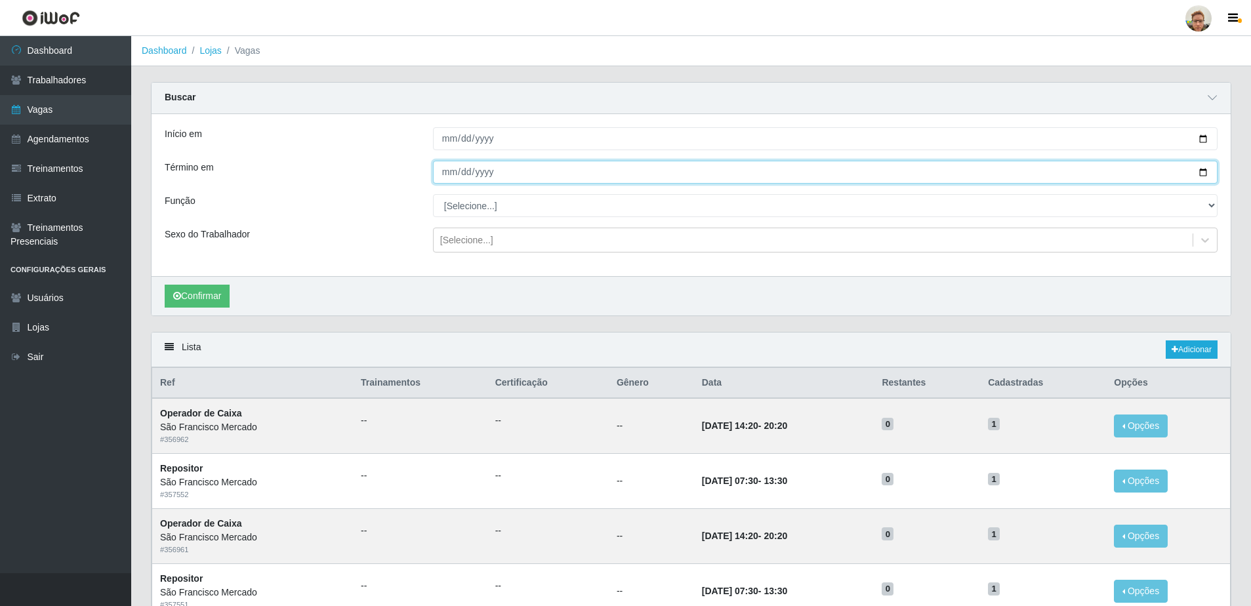
drag, startPoint x: 1197, startPoint y: 172, endPoint x: 1123, endPoint y: 188, distance: 75.9
click at [1197, 172] on input "Término em" at bounding box center [825, 172] width 784 height 23
type input "[DATE]"
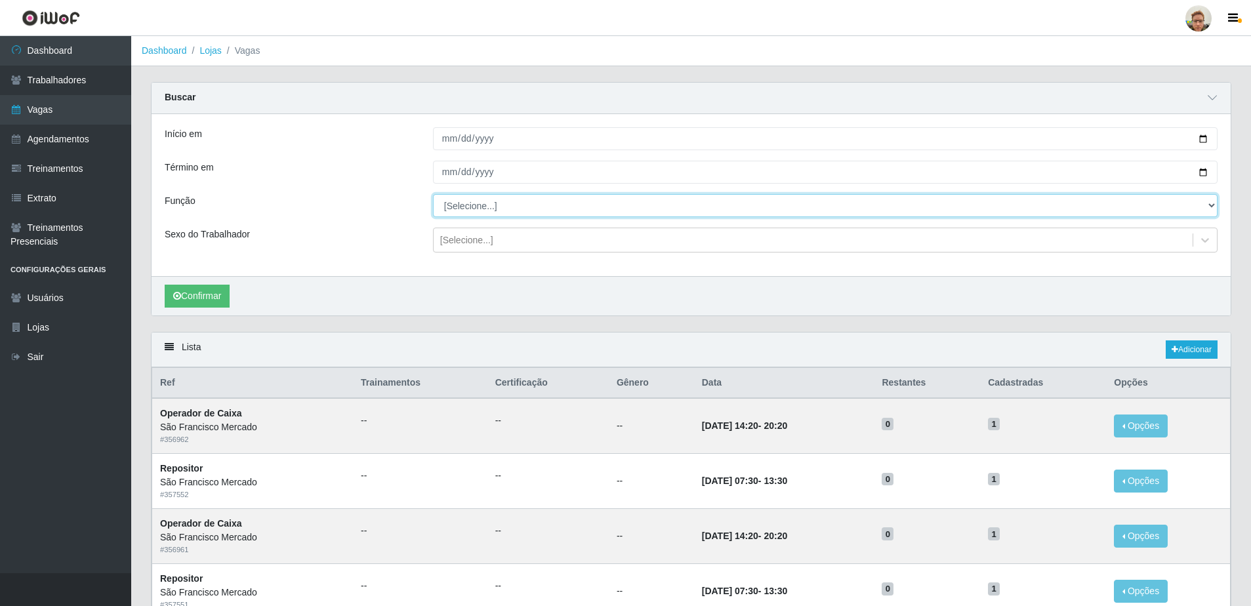
click at [540, 207] on select "[Selecione...] Balconista de Açougue [PERSON_NAME] de Açougue + Balconista de A…" at bounding box center [825, 205] width 784 height 23
select select "24"
click at [433, 195] on select "[Selecione...] Balconista de Açougue [PERSON_NAME] de Açougue + Balconista de A…" at bounding box center [825, 205] width 784 height 23
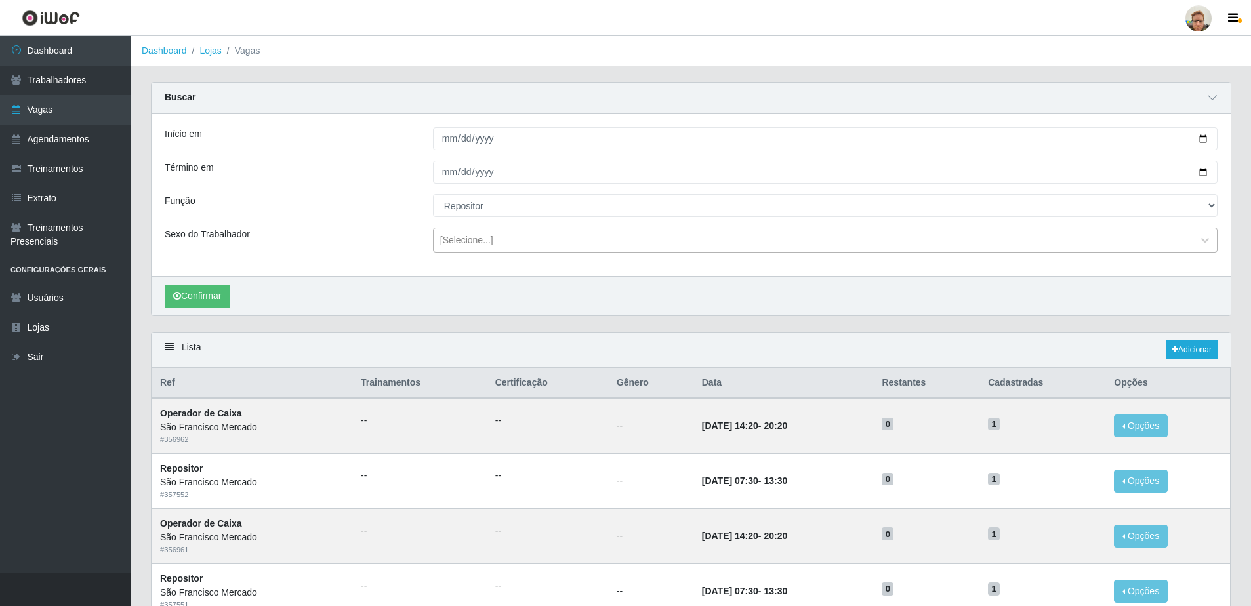
click at [483, 243] on div "[Selecione...]" at bounding box center [466, 240] width 53 height 14
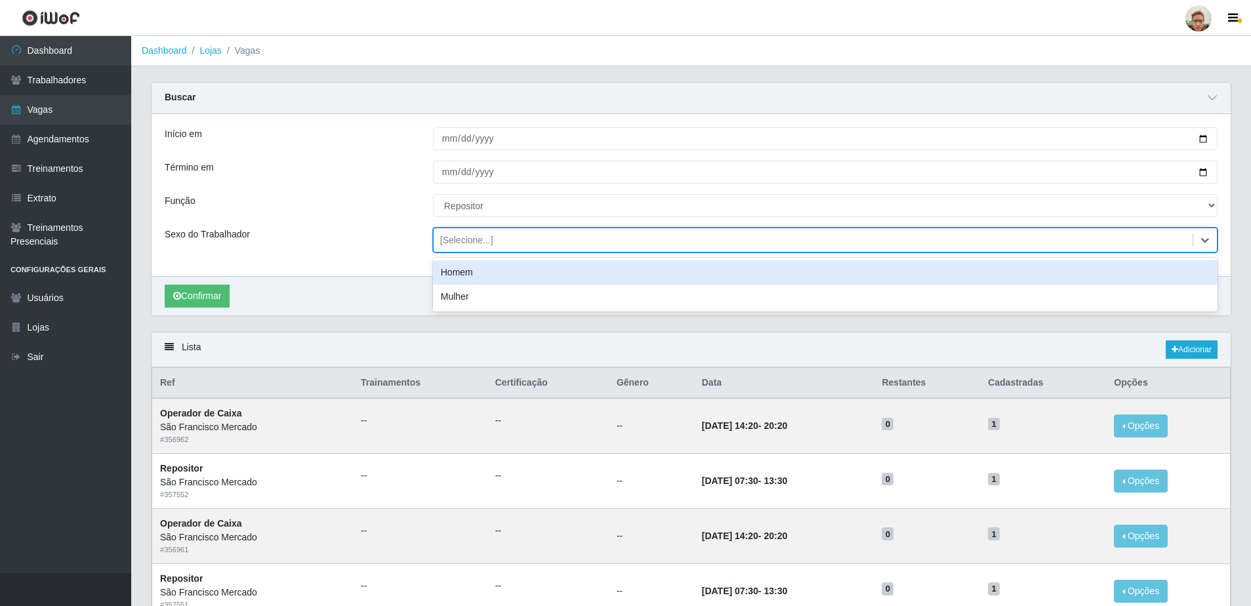
click at [338, 236] on div "Sexo do Trabalhador" at bounding box center [289, 240] width 268 height 25
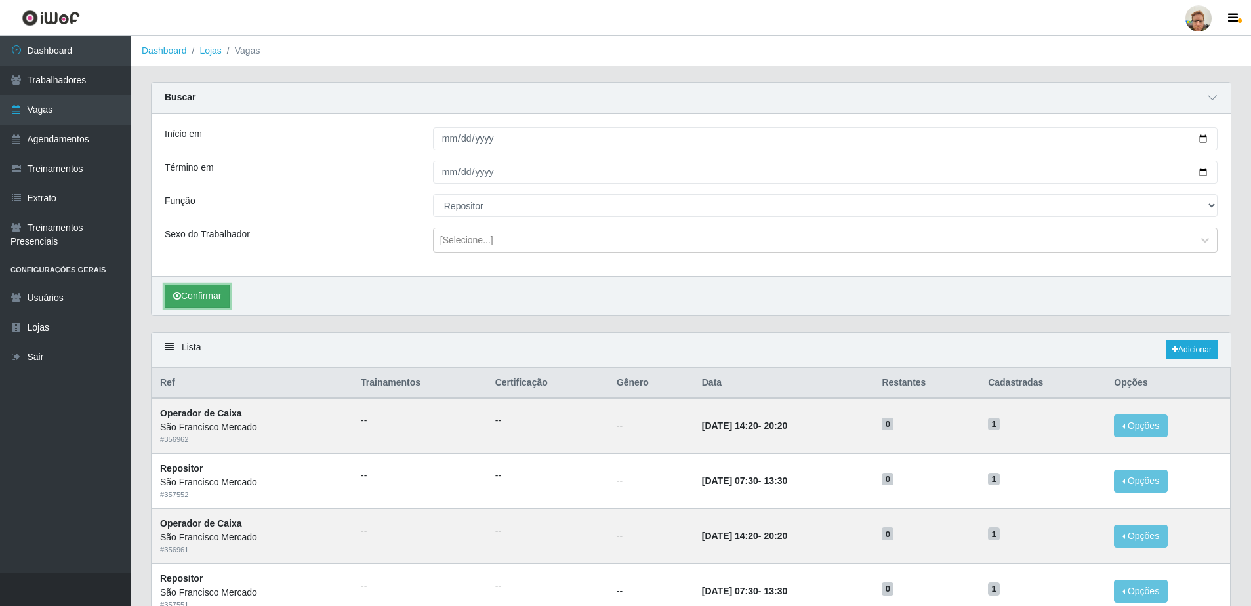
click at [169, 298] on button "Confirmar" at bounding box center [197, 296] width 65 height 23
